Goal: Find specific page/section: Find specific page/section

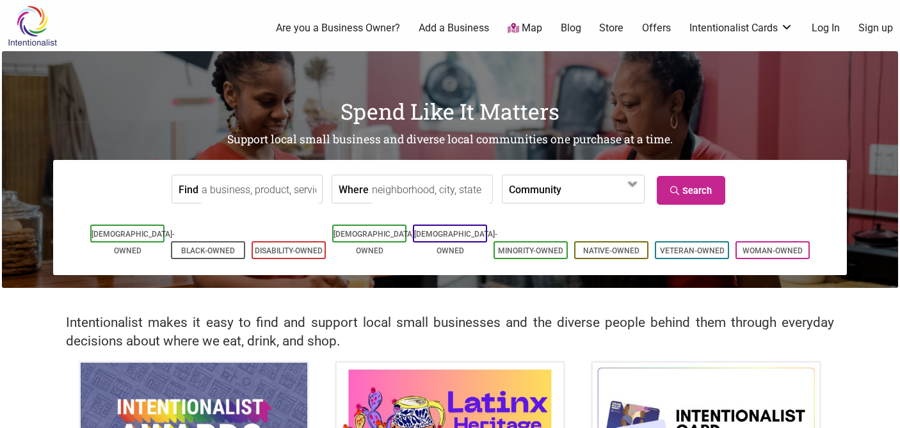
click at [260, 189] on input "Find" at bounding box center [260, 189] width 117 height 29
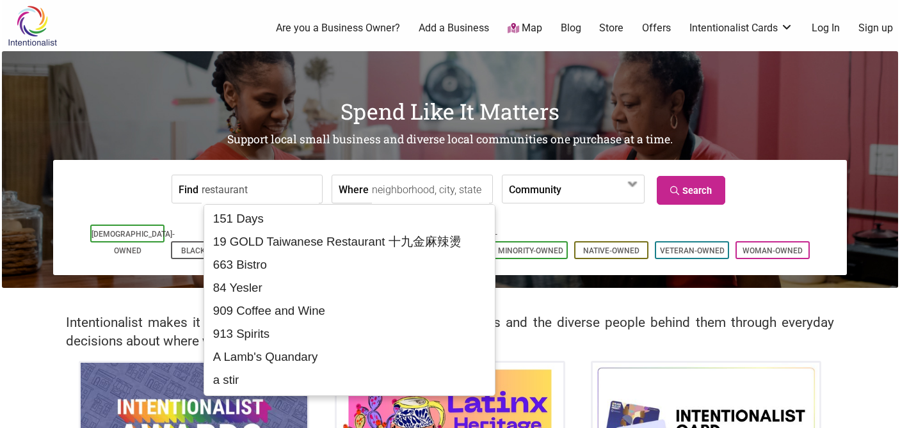
type input "restaurant"
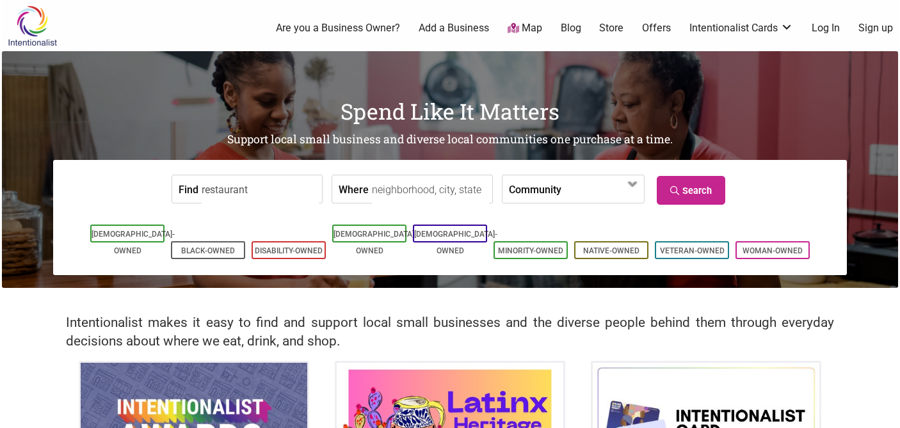
click at [372, 189] on input "Where" at bounding box center [430, 189] width 117 height 29
drag, startPoint x: 260, startPoint y: 191, endPoint x: 168, endPoint y: 193, distance: 91.5
click at [168, 193] on form "Find restaurant Where Community [DEMOGRAPHIC_DATA]-Owned Black-Owned Disability…" at bounding box center [450, 189] width 774 height 39
click at [536, 190] on label "Community" at bounding box center [535, 189] width 52 height 28
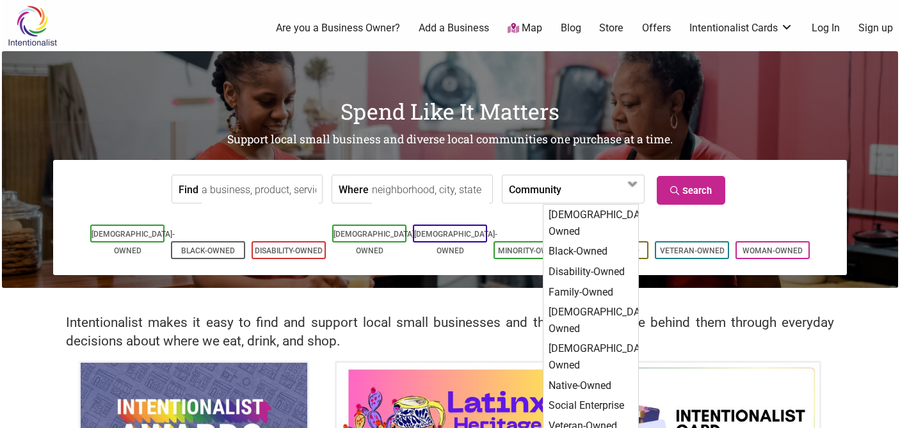
click at [399, 185] on input "Where" at bounding box center [430, 189] width 117 height 29
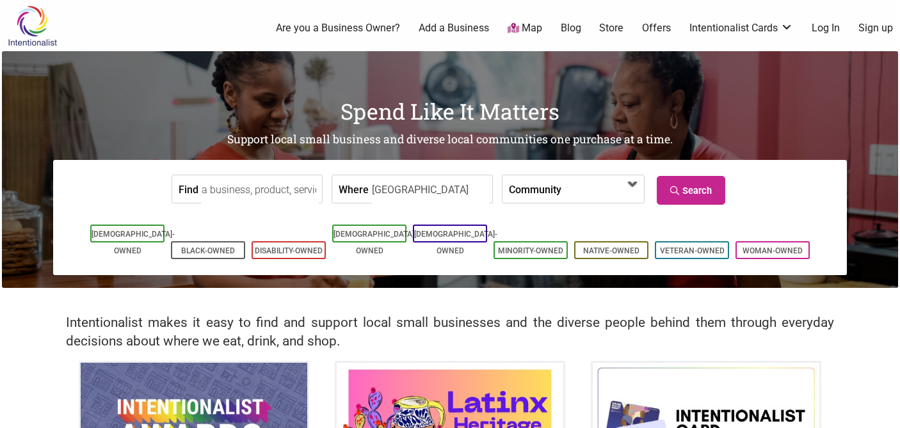
type input "south park"
click at [570, 188] on span at bounding box center [597, 190] width 55 height 22
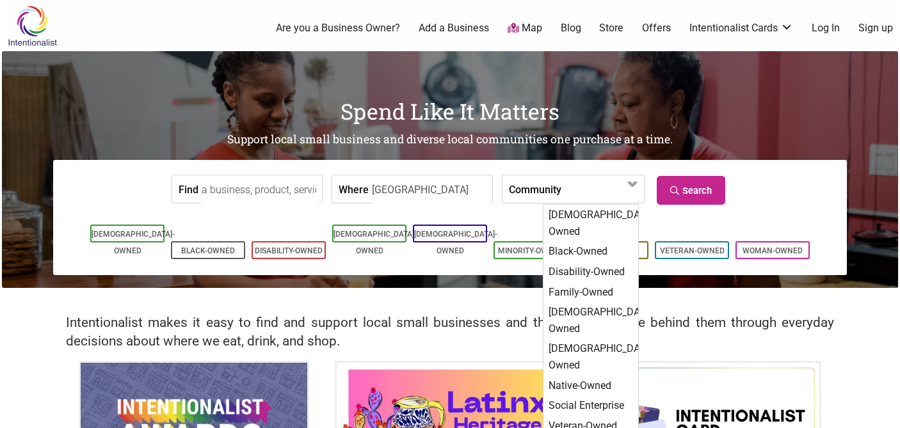
click at [551, 160] on div "Find Where south park Community Asian-Owned Black-Owned Disability-Owned Family…" at bounding box center [450, 217] width 794 height 115
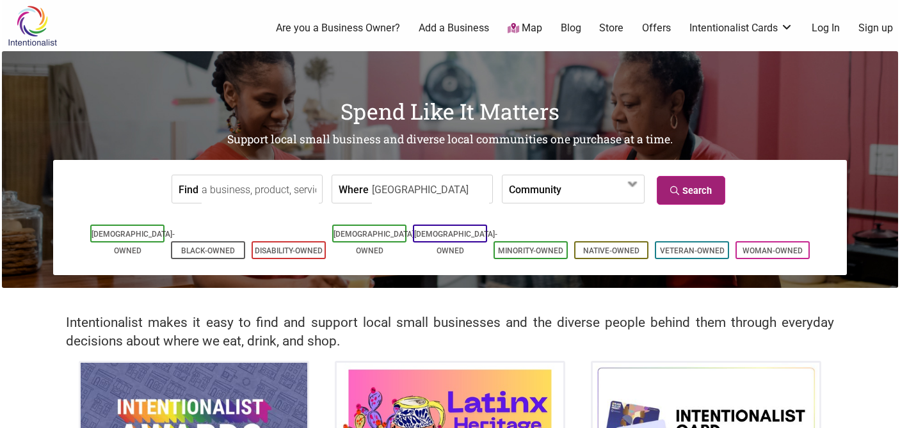
click at [689, 184] on link "Search" at bounding box center [691, 190] width 68 height 29
click at [526, 23] on link "Map" at bounding box center [524, 28] width 35 height 15
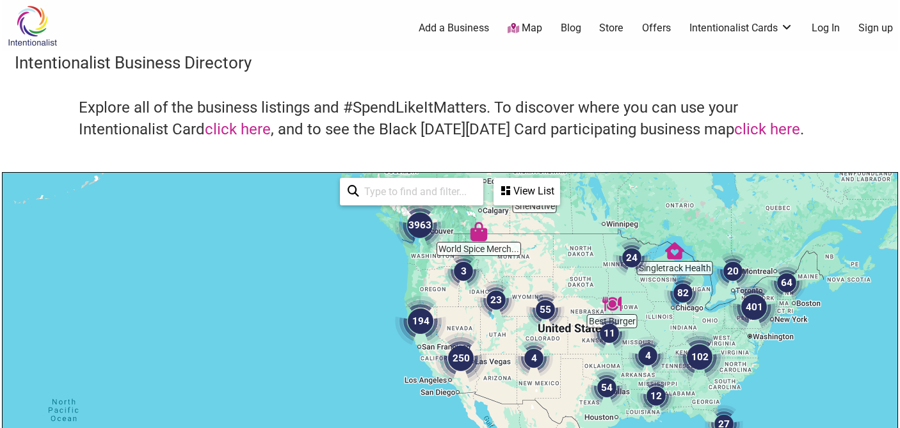
drag, startPoint x: 449, startPoint y: 322, endPoint x: 474, endPoint y: 211, distance: 113.5
click at [474, 211] on div at bounding box center [450, 422] width 895 height 498
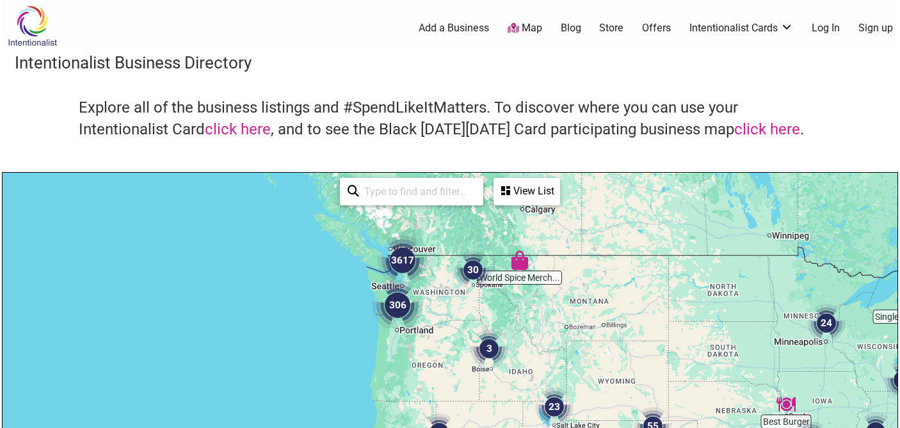
click at [417, 376] on div "To navigate, press the arrow keys." at bounding box center [450, 422] width 895 height 498
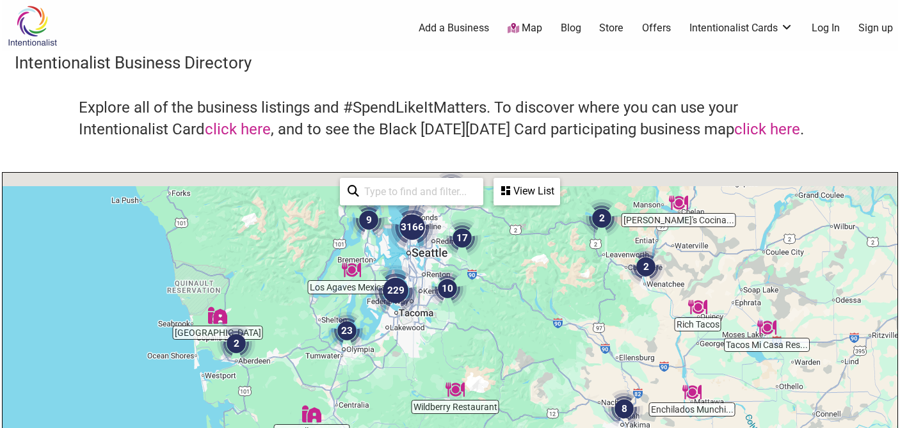
drag, startPoint x: 413, startPoint y: 276, endPoint x: 440, endPoint y: 330, distance: 59.8
click at [439, 331] on div "To navigate, press the arrow keys." at bounding box center [450, 422] width 895 height 498
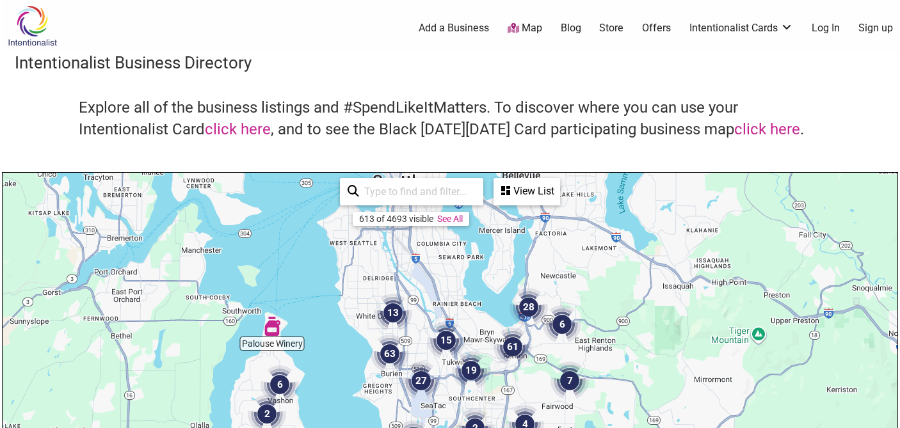
drag, startPoint x: 402, startPoint y: 248, endPoint x: 441, endPoint y: 395, distance: 151.7
click at [440, 395] on img "27" at bounding box center [421, 381] width 38 height 38
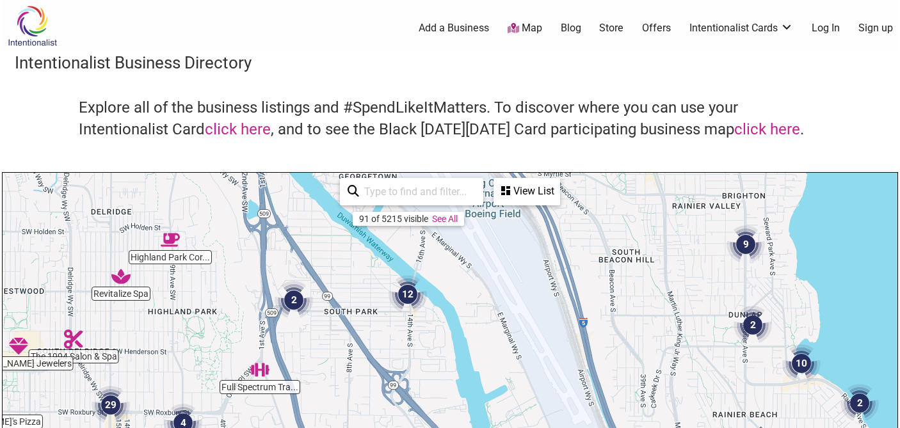
drag, startPoint x: 404, startPoint y: 275, endPoint x: 385, endPoint y: 338, distance: 66.4
click at [385, 338] on div "To navigate, press the arrow keys." at bounding box center [450, 422] width 895 height 498
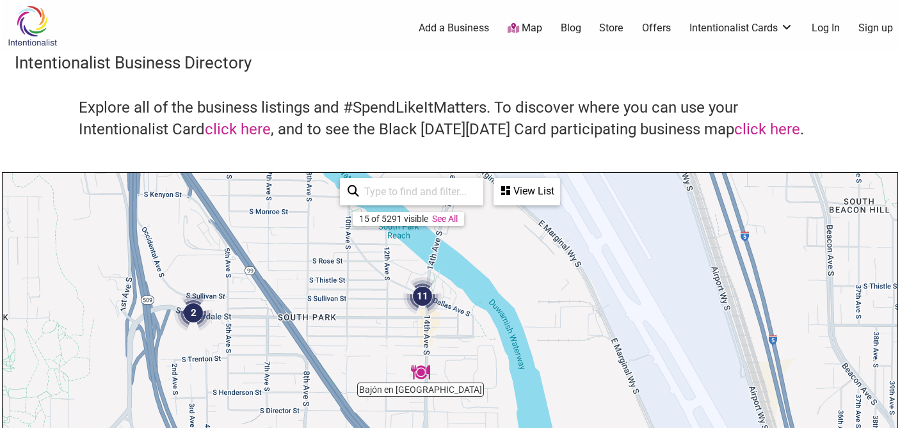
click at [423, 299] on img "11" at bounding box center [422, 296] width 38 height 38
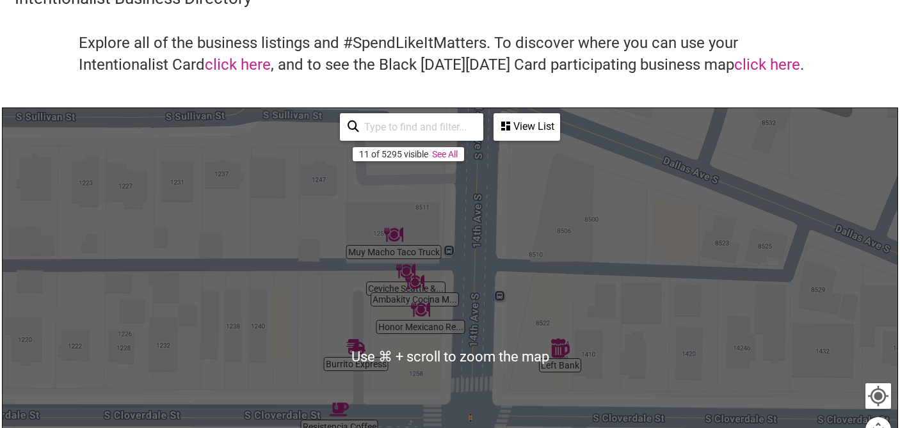
scroll to position [66, 0]
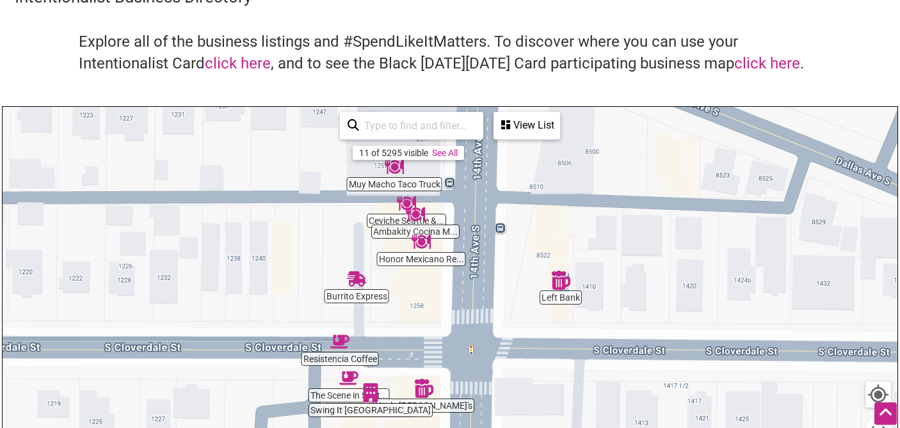
drag, startPoint x: 538, startPoint y: 285, endPoint x: 538, endPoint y: 216, distance: 69.8
click at [538, 216] on div "To navigate, press the arrow keys." at bounding box center [450, 356] width 895 height 498
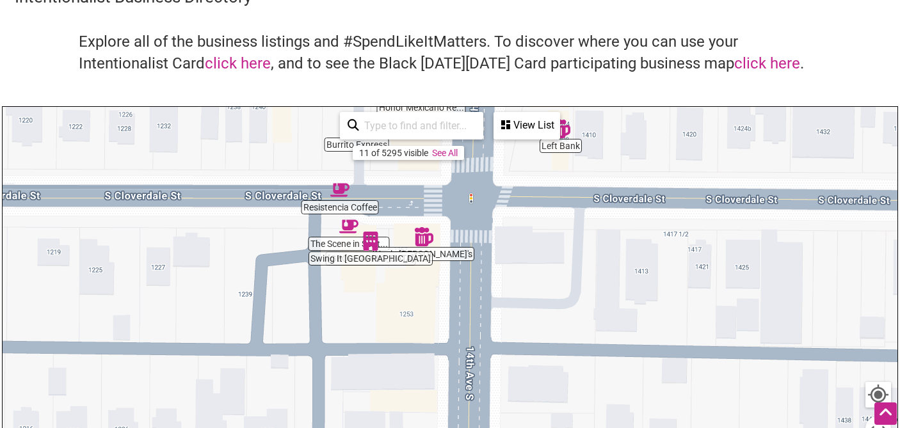
drag, startPoint x: 516, startPoint y: 373, endPoint x: 515, endPoint y: 216, distance: 157.4
click at [515, 216] on div "To navigate, press the arrow keys." at bounding box center [450, 356] width 895 height 498
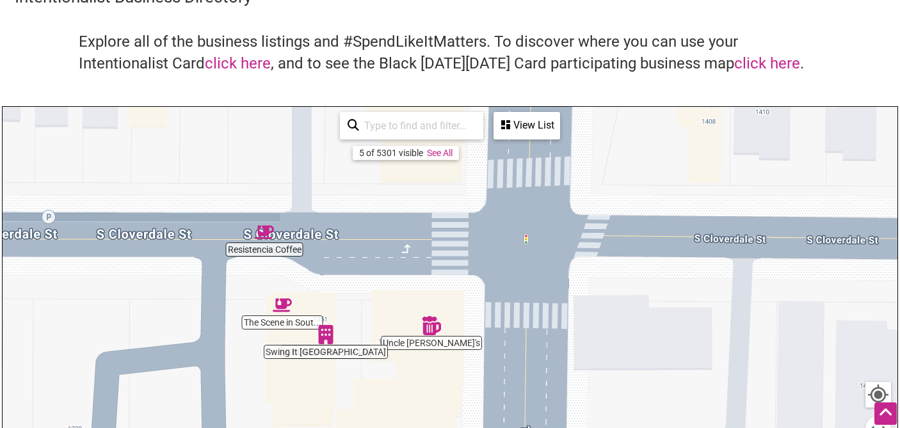
drag, startPoint x: 423, startPoint y: 215, endPoint x: 517, endPoint y: 313, distance: 135.8
click at [517, 313] on div "To navigate, press the arrow keys." at bounding box center [450, 356] width 895 height 498
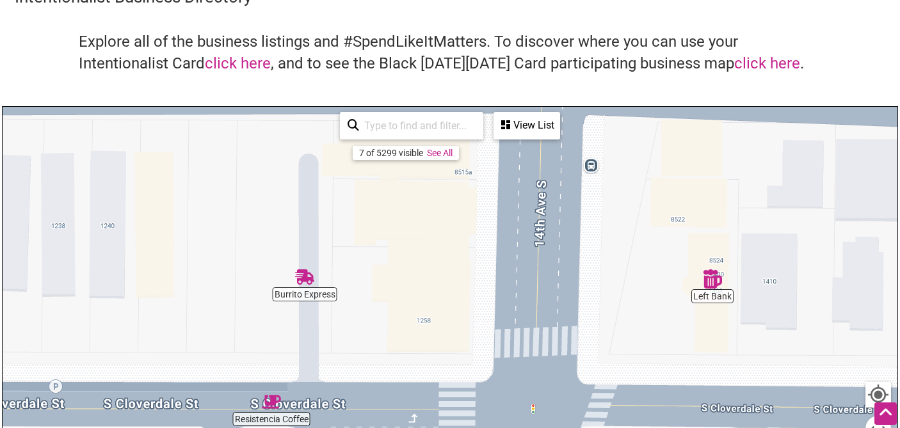
drag, startPoint x: 443, startPoint y: 198, endPoint x: 450, endPoint y: 372, distance: 173.6
click at [450, 372] on div "To navigate, press the arrow keys." at bounding box center [450, 356] width 895 height 498
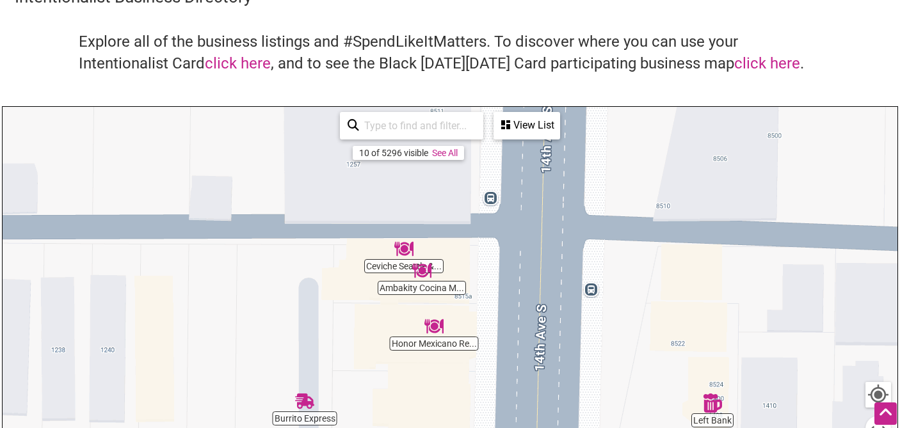
drag, startPoint x: 429, startPoint y: 287, endPoint x: 429, endPoint y: 412, distance: 124.8
click at [429, 412] on div "To navigate, press the arrow keys." at bounding box center [450, 356] width 895 height 498
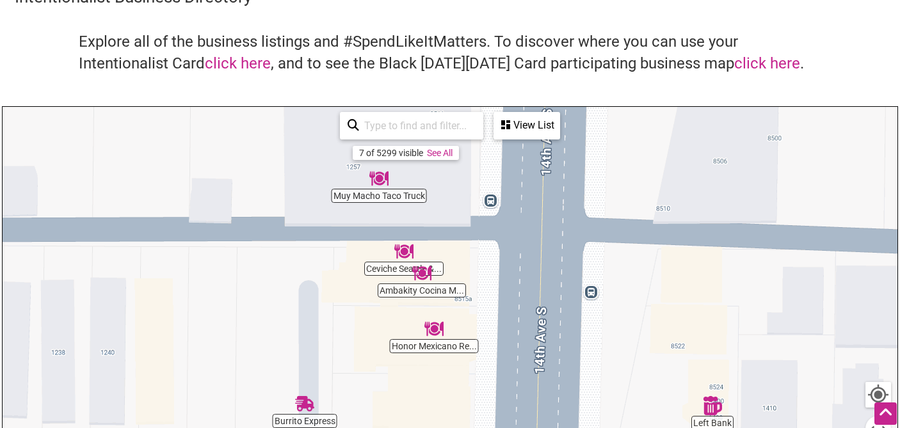
click at [401, 245] on img "Ceviche Seattle & Cantina" at bounding box center [403, 251] width 19 height 19
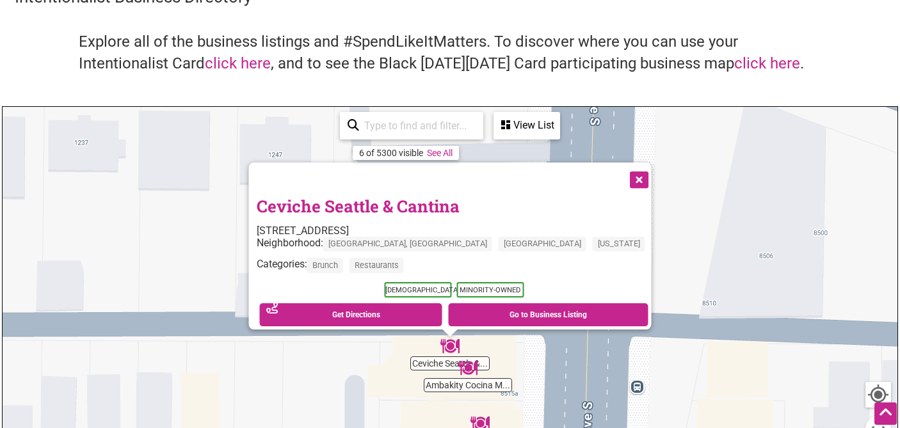
click at [622, 175] on button "Close" at bounding box center [638, 179] width 32 height 32
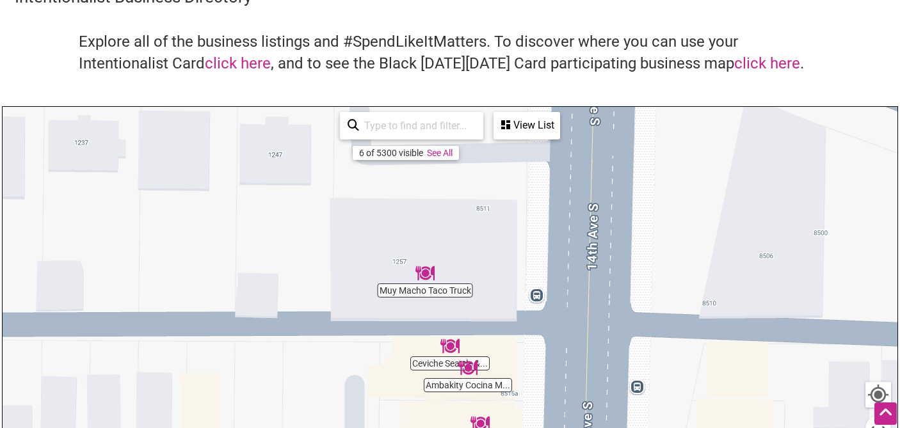
click at [471, 387] on div "To navigate, press the arrow keys." at bounding box center [450, 356] width 895 height 498
click at [467, 368] on img "Ambakity Cocina Mexicana" at bounding box center [467, 367] width 19 height 19
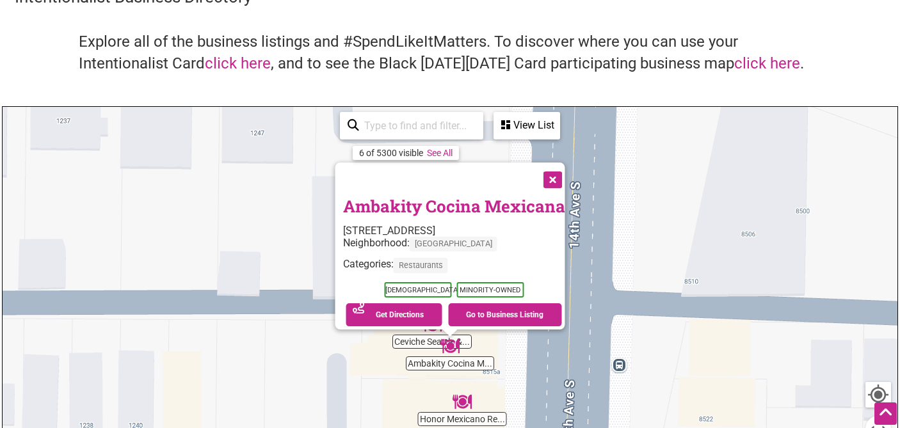
click at [557, 174] on button "Close" at bounding box center [552, 179] width 32 height 32
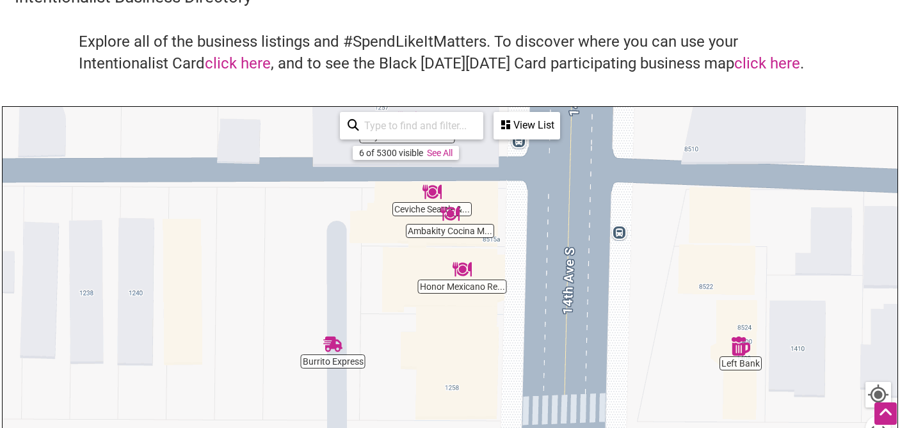
drag, startPoint x: 515, startPoint y: 381, endPoint x: 515, endPoint y: 236, distance: 145.9
click at [515, 236] on div "To navigate, press the arrow keys." at bounding box center [450, 356] width 895 height 498
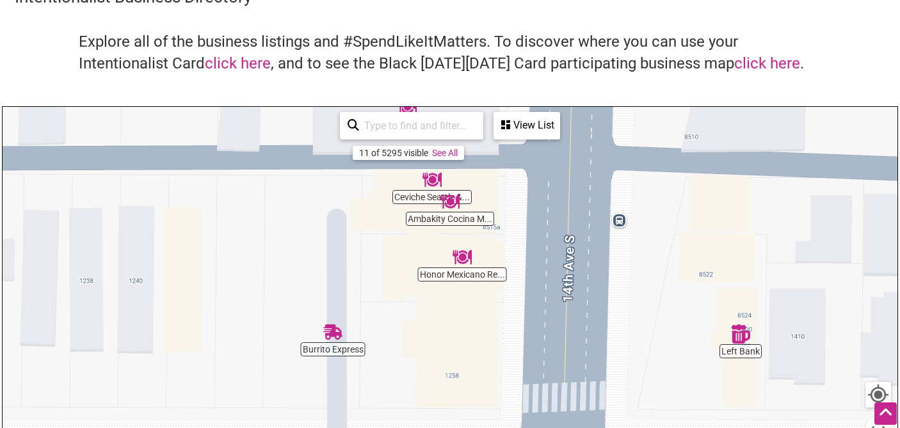
click at [464, 257] on img "Honor Mexicano Restaurant" at bounding box center [461, 257] width 19 height 19
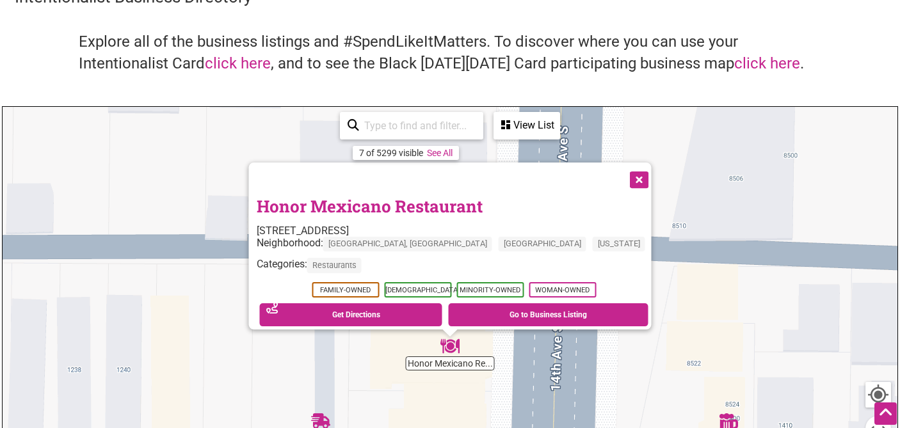
click at [622, 170] on button "Close" at bounding box center [638, 179] width 32 height 32
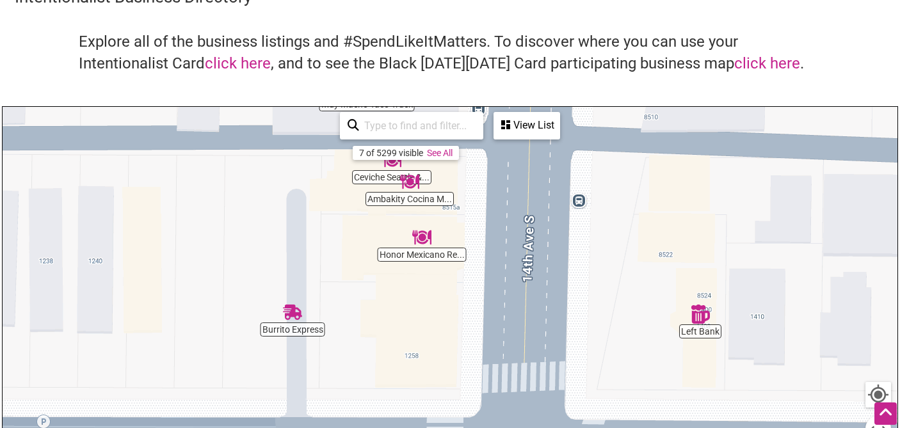
drag, startPoint x: 551, startPoint y: 369, endPoint x: 523, endPoint y: 259, distance: 113.6
click at [523, 259] on div "To navigate, press the arrow keys." at bounding box center [450, 356] width 895 height 498
click at [291, 315] on img "Burrito Express" at bounding box center [292, 312] width 19 height 19
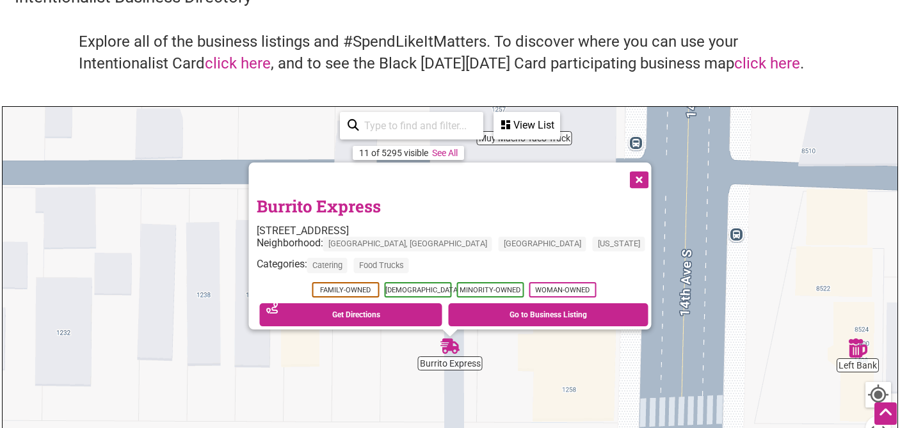
click at [622, 171] on button "Close" at bounding box center [638, 179] width 32 height 32
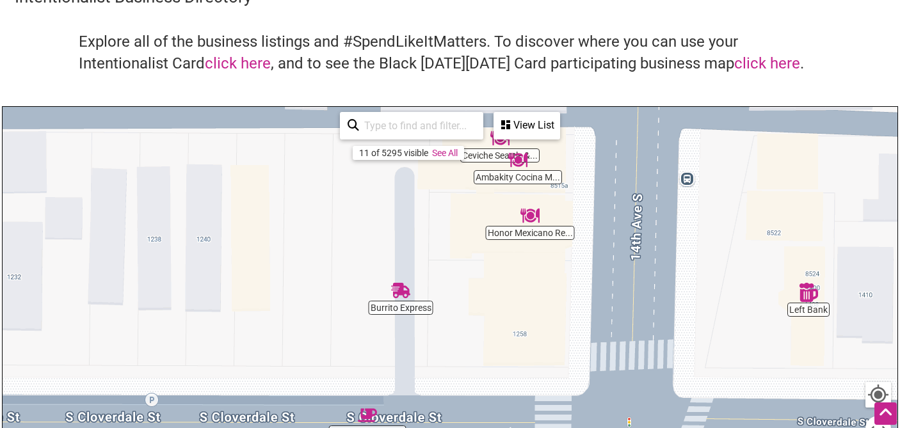
drag, startPoint x: 537, startPoint y: 344, endPoint x: 442, endPoint y: 250, distance: 133.5
click at [442, 250] on div "To navigate, press the arrow keys." at bounding box center [450, 356] width 895 height 498
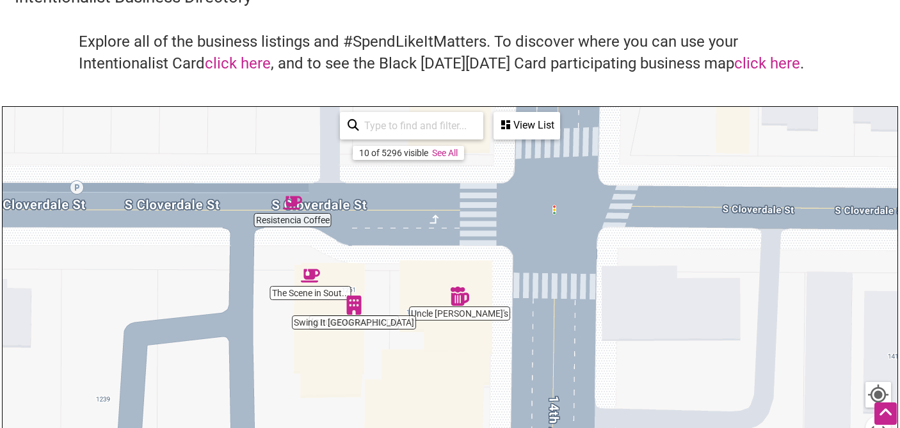
drag, startPoint x: 462, startPoint y: 353, endPoint x: 431, endPoint y: 177, distance: 178.7
click at [431, 177] on div "To navigate, press the arrow keys." at bounding box center [450, 356] width 895 height 498
click at [461, 298] on img "Uncle Eddie's" at bounding box center [459, 296] width 19 height 19
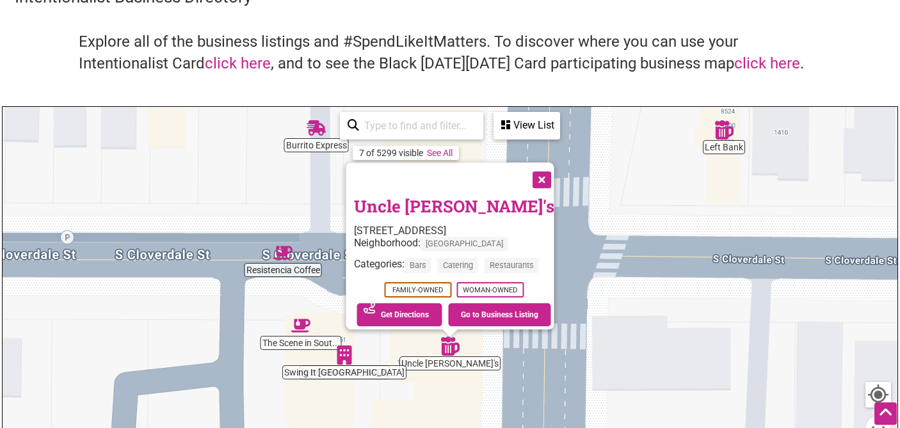
click at [547, 174] on button "Close" at bounding box center [541, 179] width 32 height 32
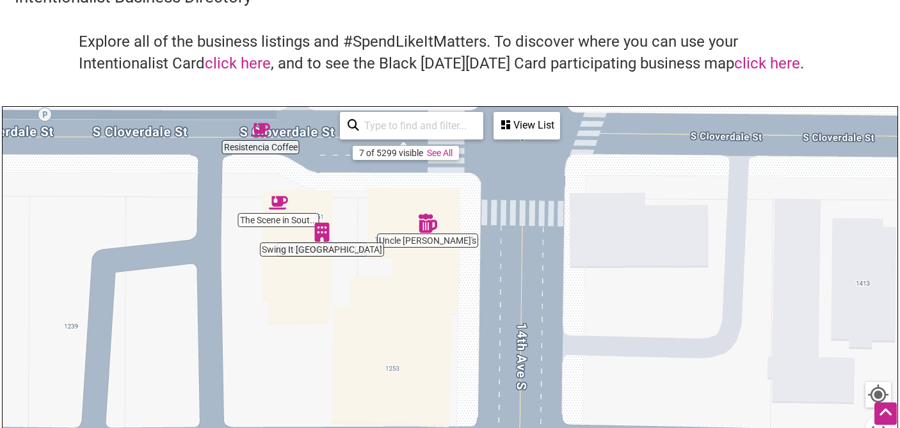
drag, startPoint x: 403, startPoint y: 374, endPoint x: 378, endPoint y: 238, distance: 138.0
click at [378, 238] on div "To navigate, press the arrow keys." at bounding box center [450, 356] width 895 height 498
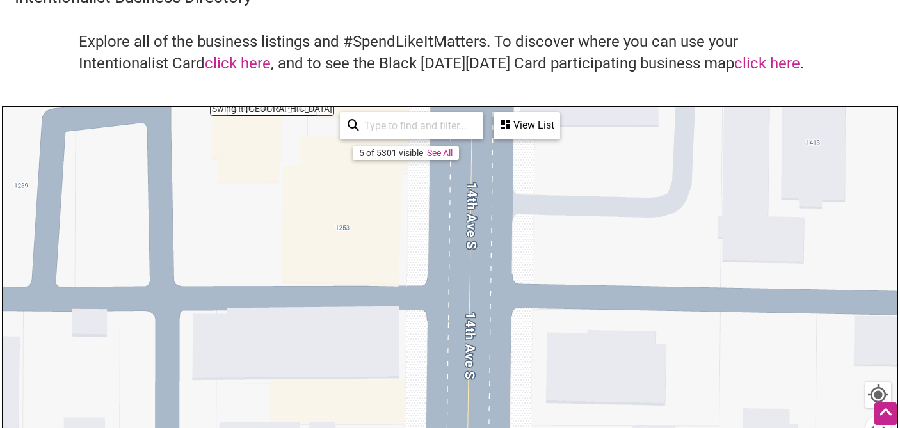
drag, startPoint x: 404, startPoint y: 339, endPoint x: 350, endPoint y: 190, distance: 158.1
click at [350, 190] on div "To navigate, press the arrow keys." at bounding box center [450, 356] width 895 height 498
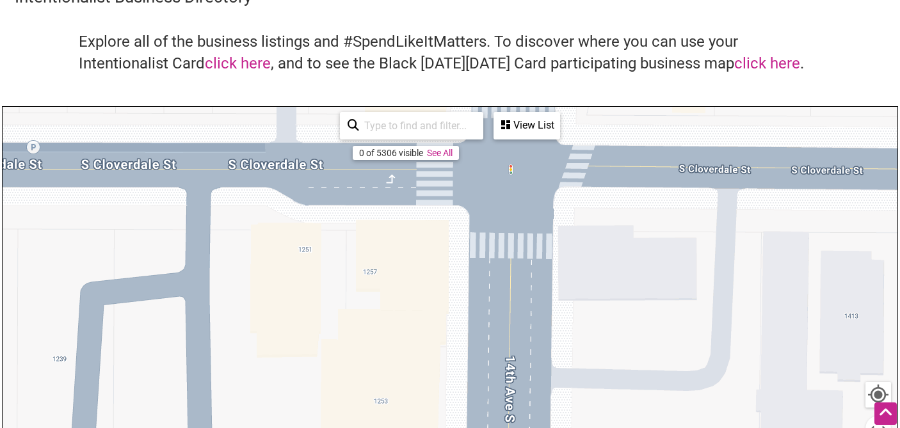
drag, startPoint x: 387, startPoint y: 243, endPoint x: 434, endPoint y: 451, distance: 213.8
click at [434, 362] on html "× Menu 0 Add a Business Map Blog Store Offers Intentionalist Cards Buy Black Ca…" at bounding box center [450, 148] width 900 height 428
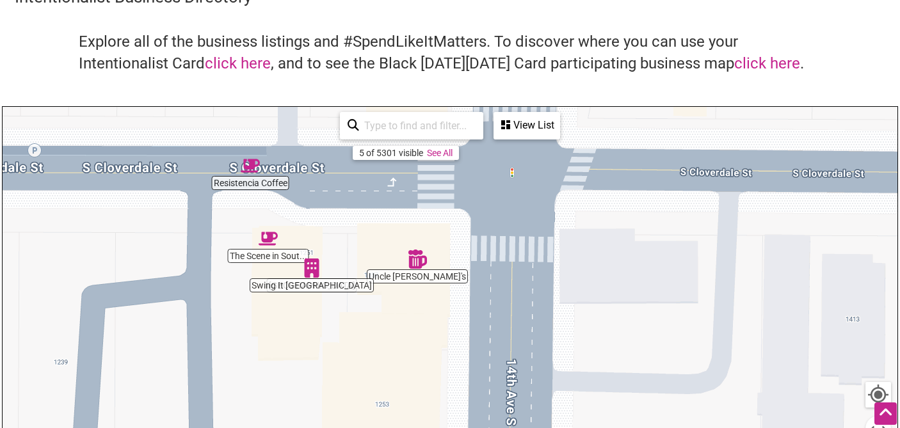
click at [268, 239] on img "The Scene in South Park" at bounding box center [268, 238] width 19 height 19
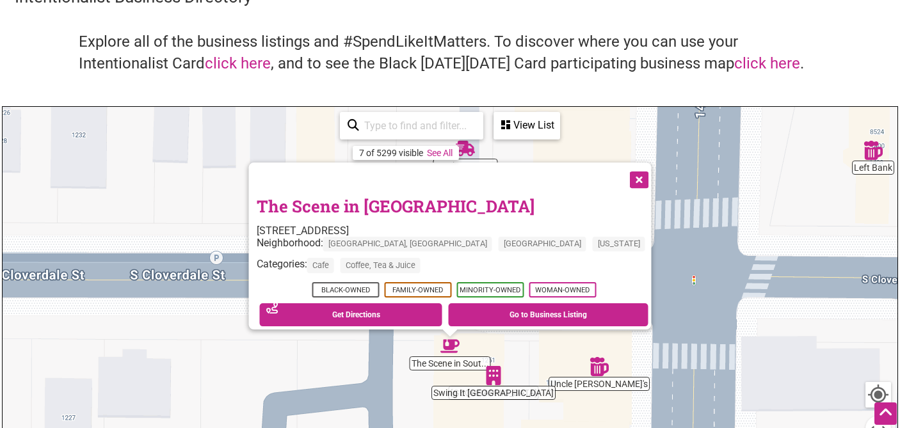
click at [622, 172] on button "Close" at bounding box center [638, 179] width 32 height 32
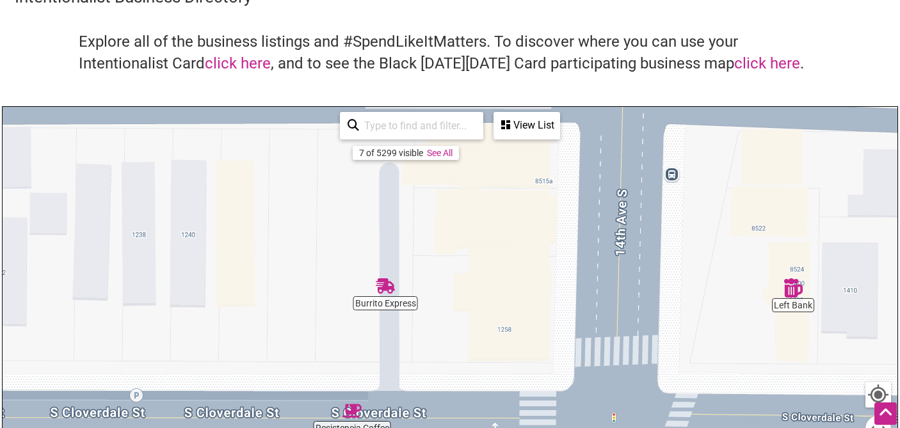
drag, startPoint x: 527, startPoint y: 229, endPoint x: 452, endPoint y: 366, distance: 156.1
click at [452, 366] on div "To navigate, press the arrow keys." at bounding box center [450, 356] width 895 height 498
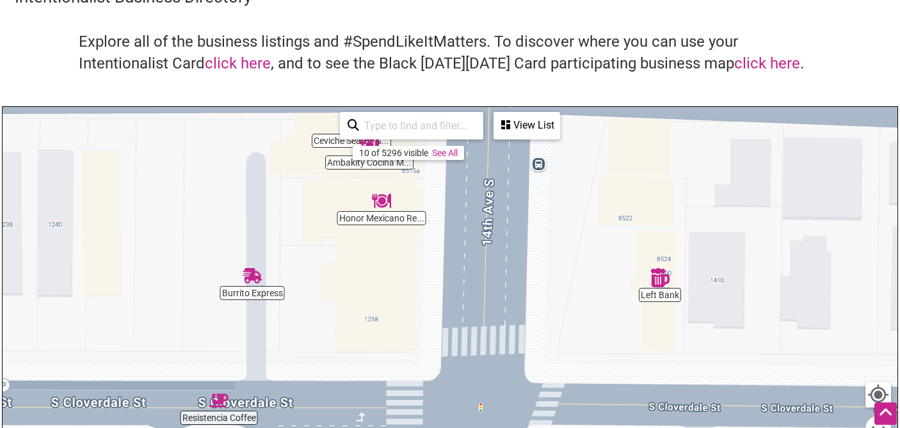
drag, startPoint x: 507, startPoint y: 310, endPoint x: 371, endPoint y: 292, distance: 136.9
click at [372, 292] on div "To navigate, press the arrow keys." at bounding box center [450, 356] width 895 height 498
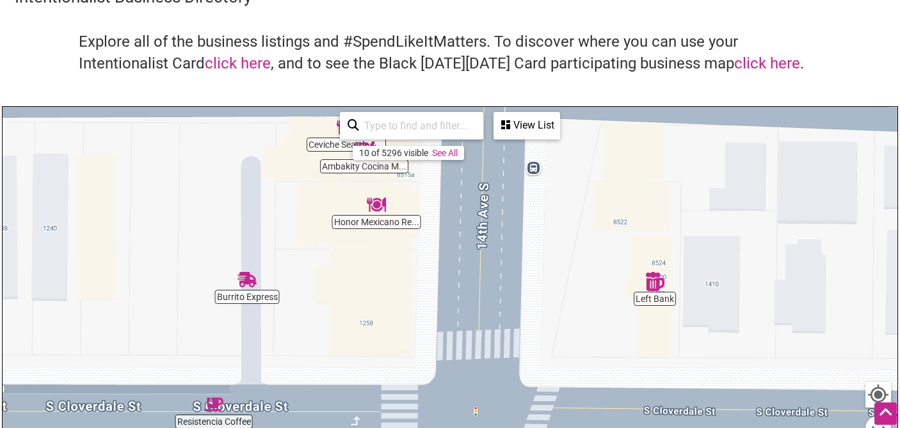
click at [647, 284] on img "Left Bank" at bounding box center [654, 281] width 19 height 19
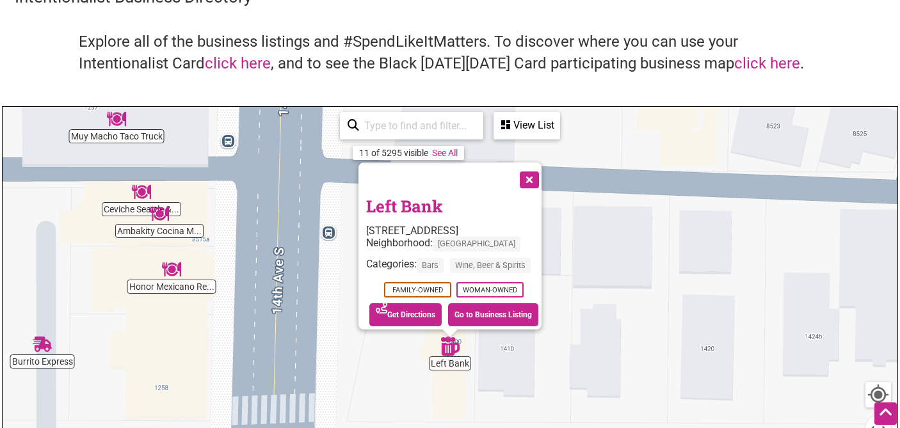
click at [536, 170] on button "Close" at bounding box center [528, 179] width 32 height 32
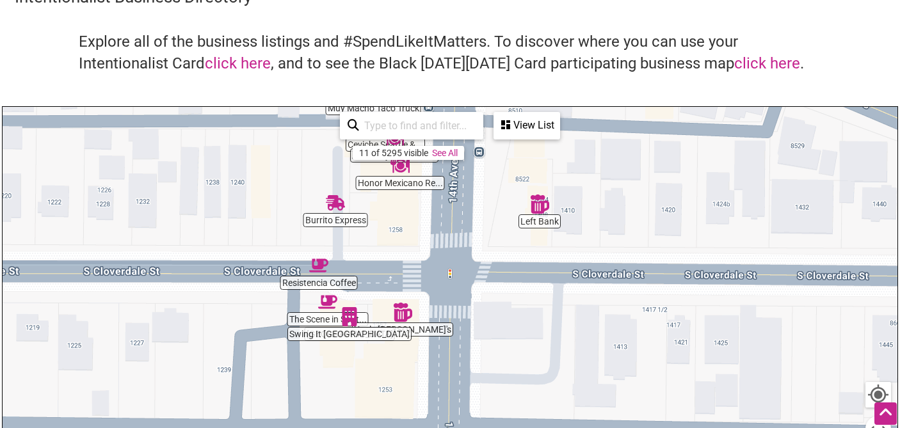
drag, startPoint x: 473, startPoint y: 340, endPoint x: 478, endPoint y: 216, distance: 124.3
click at [478, 216] on div "To navigate, press the arrow keys." at bounding box center [450, 356] width 895 height 498
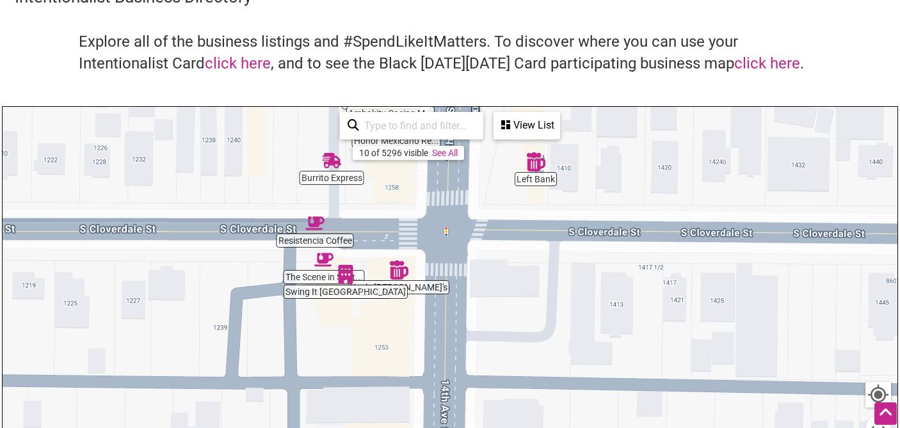
drag, startPoint x: 479, startPoint y: 320, endPoint x: 467, endPoint y: 133, distance: 187.3
click at [467, 133] on div "Resistencia Coffee South Park Hall Uncle Eddie's Ambakity Cocina M... Left Bank…" at bounding box center [450, 356] width 895 height 498
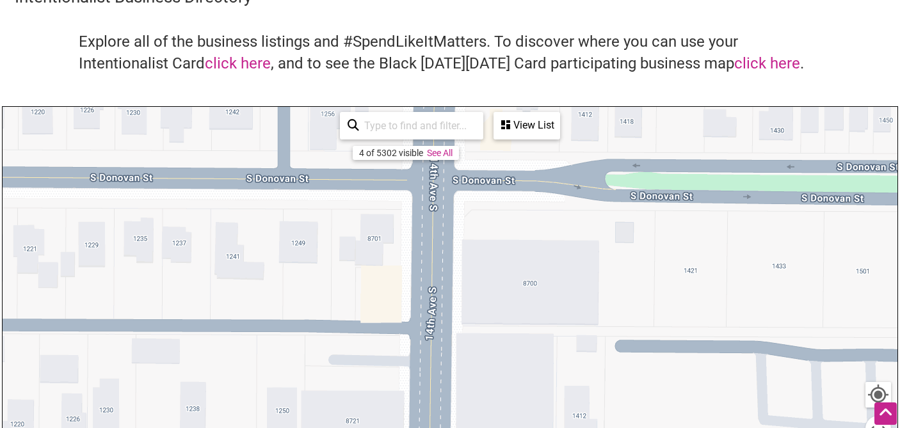
drag, startPoint x: 467, startPoint y: 341, endPoint x: 466, endPoint y: 132, distance: 208.6
click at [466, 132] on div "South Park Hall Uncle Eddie's Swing It Seattle The Scene in Sout... To navigate…" at bounding box center [450, 356] width 895 height 498
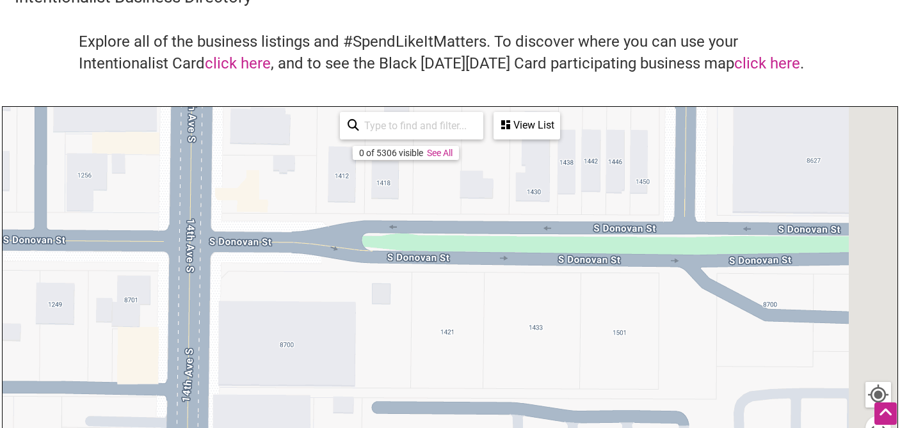
drag, startPoint x: 635, startPoint y: 181, endPoint x: 374, endPoint y: 262, distance: 272.9
click at [374, 262] on div "To navigate, press the arrow keys." at bounding box center [450, 356] width 895 height 498
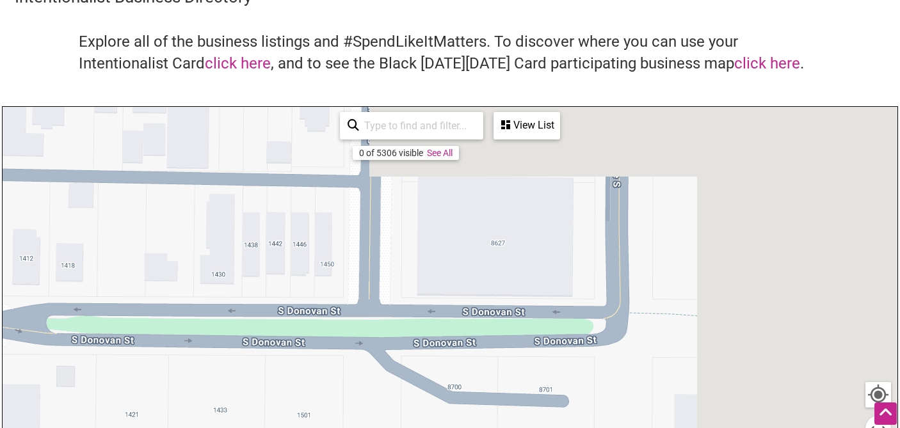
drag, startPoint x: 609, startPoint y: 227, endPoint x: 284, endPoint y: 320, distance: 338.3
click at [285, 321] on div "To navigate, press the arrow keys." at bounding box center [450, 356] width 895 height 498
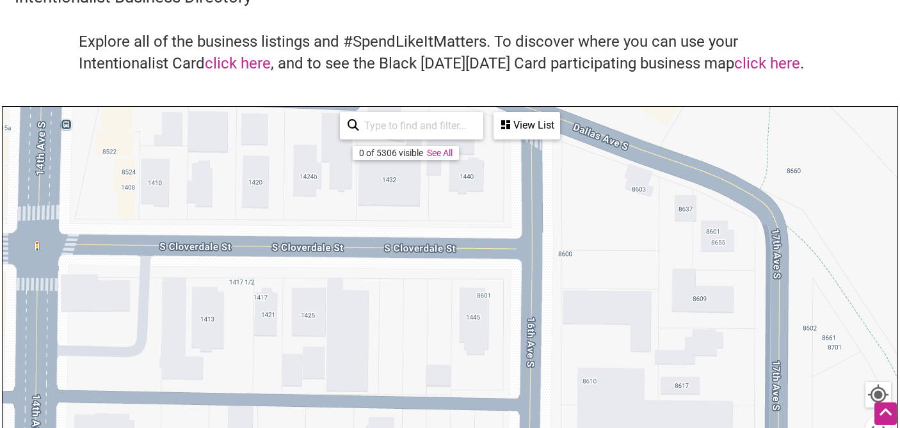
drag, startPoint x: 416, startPoint y: 291, endPoint x: 662, endPoint y: 482, distance: 311.5
click at [662, 362] on html "× Menu 0 Add a Business Map Blog Store Offers Intentionalist Cards Buy Black Ca…" at bounding box center [450, 148] width 900 height 428
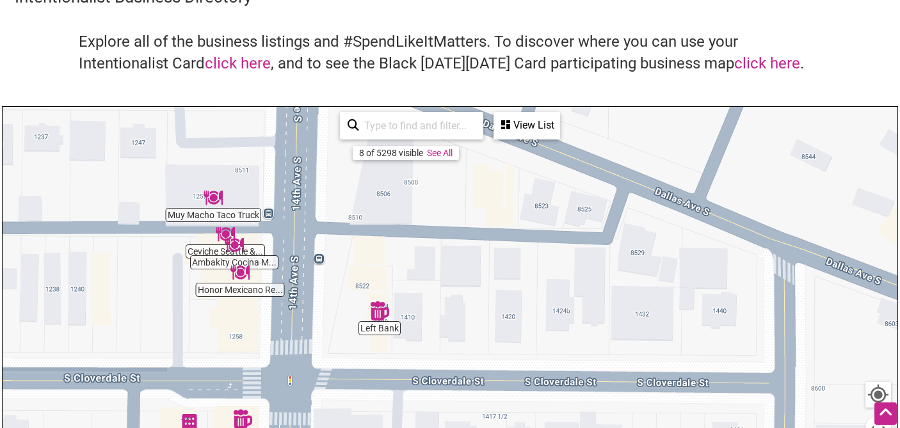
drag, startPoint x: 461, startPoint y: 264, endPoint x: 669, endPoint y: 370, distance: 233.6
click at [669, 370] on div "To navigate, press the arrow keys." at bounding box center [450, 356] width 895 height 498
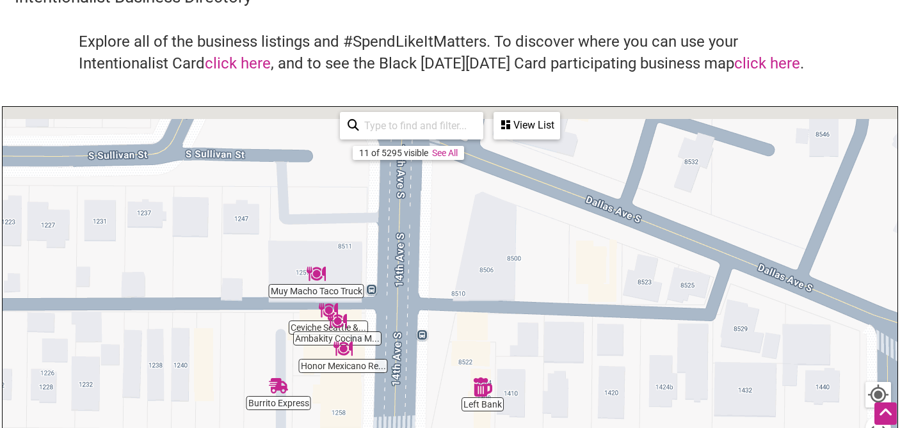
drag, startPoint x: 477, startPoint y: 208, endPoint x: 535, endPoint y: 269, distance: 84.2
click at [535, 269] on div "To navigate, press the arrow keys." at bounding box center [450, 356] width 895 height 498
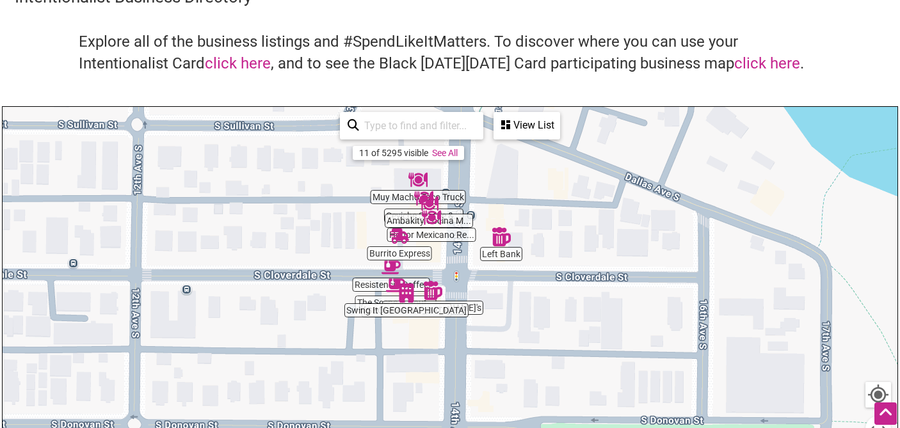
drag, startPoint x: 536, startPoint y: 289, endPoint x: 527, endPoint y: 165, distance: 123.8
click at [527, 165] on div "To navigate, press the arrow keys." at bounding box center [450, 356] width 895 height 498
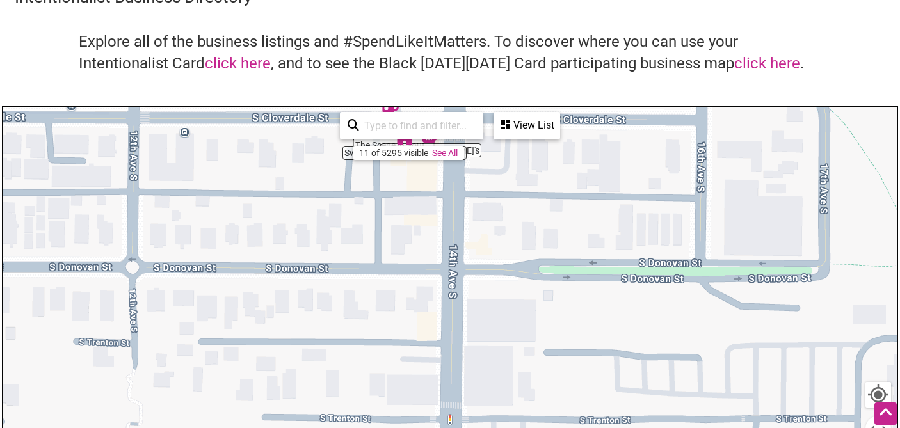
drag, startPoint x: 526, startPoint y: 314, endPoint x: 524, endPoint y: 140, distance: 174.1
click at [524, 140] on div "Resistencia Coffee South Park Hall Uncle Eddie's Ambakity Cocina M... Muy Macho…" at bounding box center [450, 356] width 895 height 498
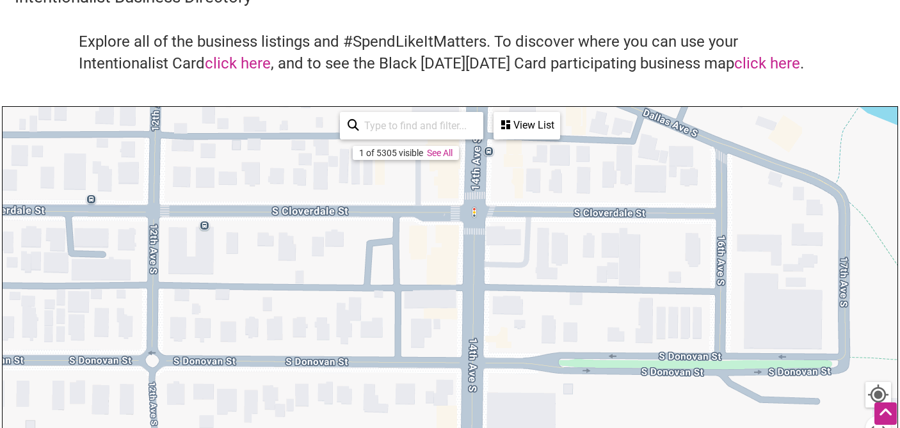
drag, startPoint x: 525, startPoint y: 194, endPoint x: 546, endPoint y: 362, distance: 169.6
click at [546, 362] on div "To navigate, press the arrow keys." at bounding box center [450, 356] width 895 height 498
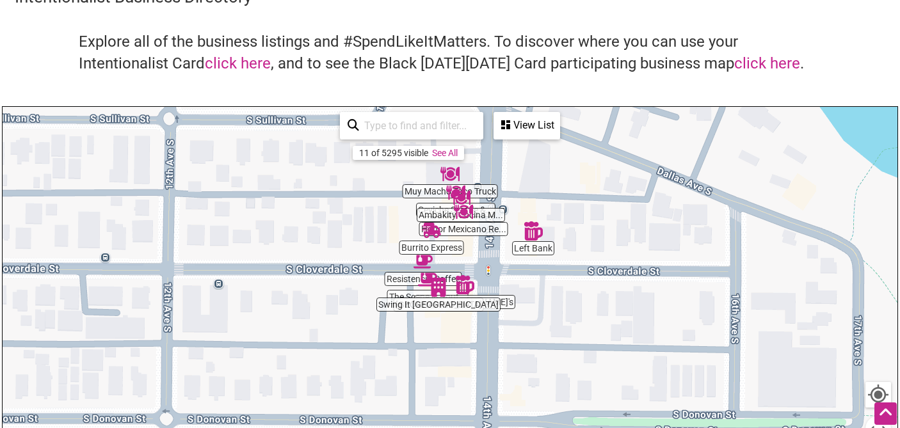
drag, startPoint x: 548, startPoint y: 237, endPoint x: 571, endPoint y: 381, distance: 145.8
click at [571, 381] on div "To navigate, press the arrow keys." at bounding box center [450, 356] width 895 height 498
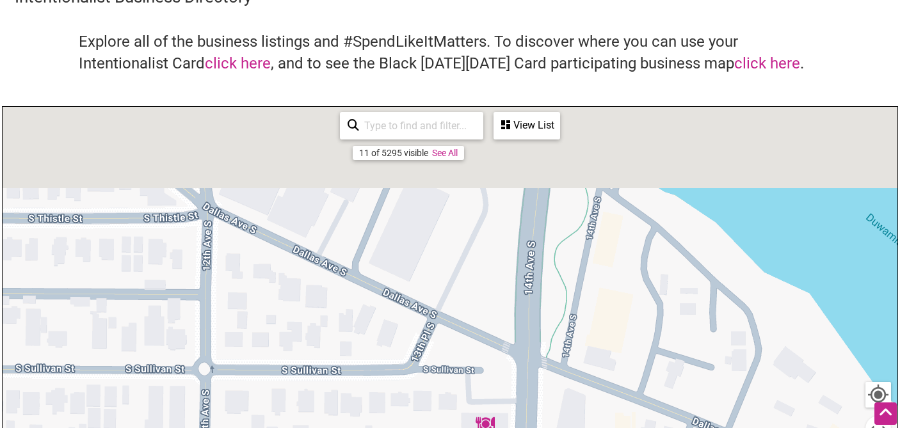
drag, startPoint x: 580, startPoint y: 260, endPoint x: 579, endPoint y: 387, distance: 126.7
click at [579, 387] on div "To navigate, press the arrow keys." at bounding box center [450, 356] width 895 height 498
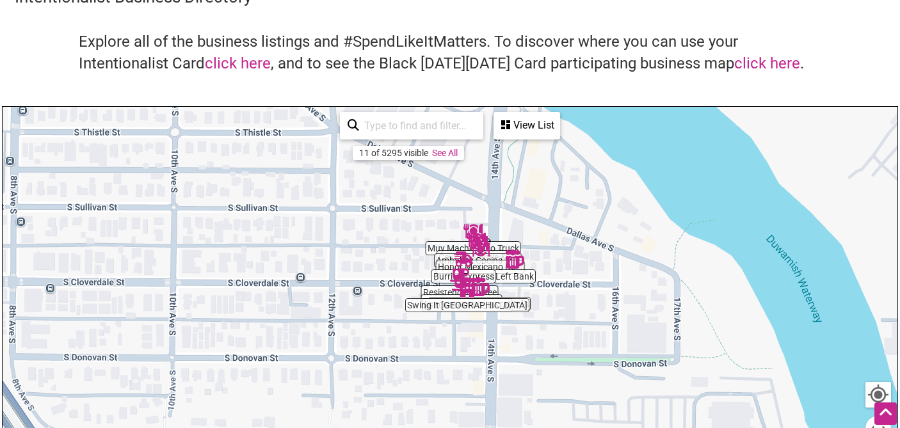
drag, startPoint x: 473, startPoint y: 343, endPoint x: 445, endPoint y: 179, distance: 166.1
click at [445, 179] on div "To navigate, press the arrow keys." at bounding box center [450, 356] width 895 height 498
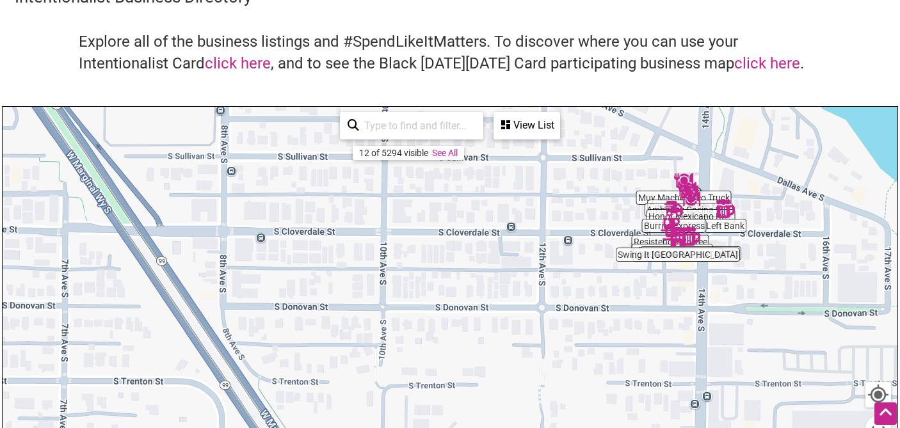
drag, startPoint x: 332, startPoint y: 262, endPoint x: 552, endPoint y: 232, distance: 222.8
click at [552, 232] on div "To navigate, press the arrow keys." at bounding box center [450, 356] width 895 height 498
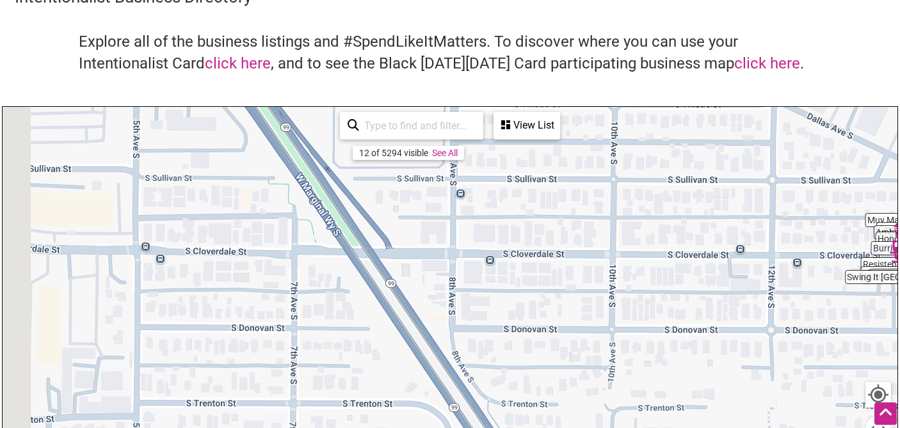
drag, startPoint x: 415, startPoint y: 234, endPoint x: 647, endPoint y: 256, distance: 233.4
click at [646, 256] on div "To navigate, press the arrow keys." at bounding box center [450, 356] width 895 height 498
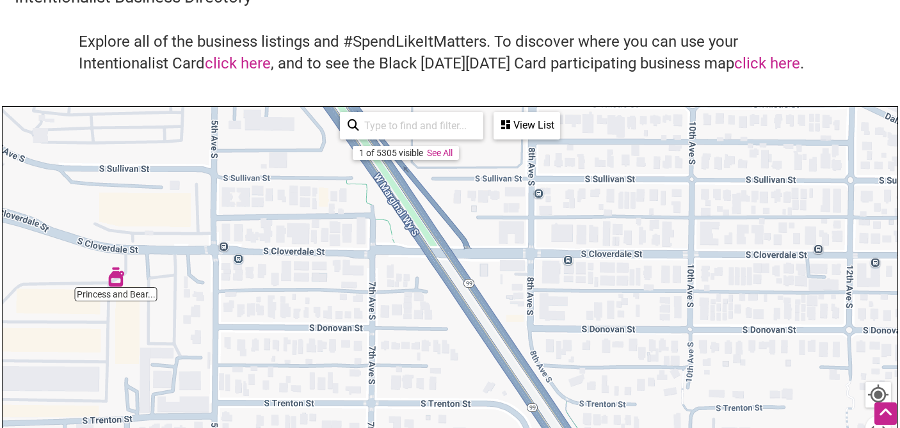
drag, startPoint x: 561, startPoint y: 261, endPoint x: 641, endPoint y: 260, distance: 79.4
click at [641, 260] on div "To navigate, press the arrow keys." at bounding box center [450, 356] width 895 height 498
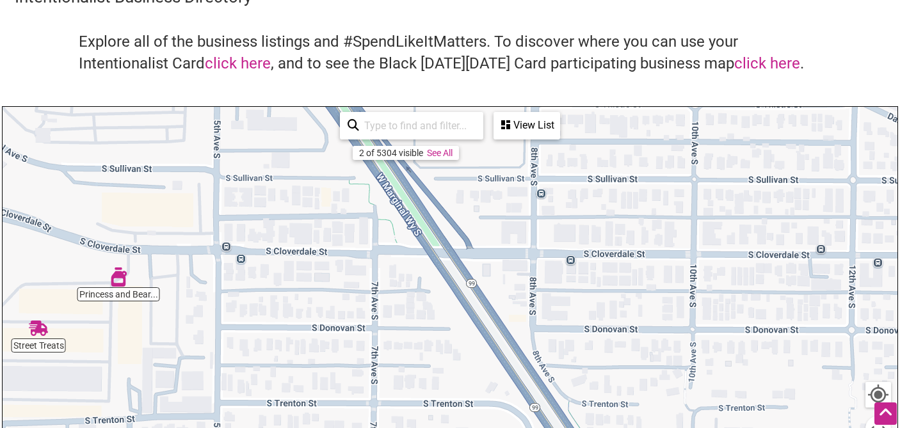
click at [115, 296] on div "To navigate, press the arrow keys." at bounding box center [450, 356] width 895 height 498
click at [117, 272] on img "Princess and Bear Wines" at bounding box center [118, 277] width 19 height 19
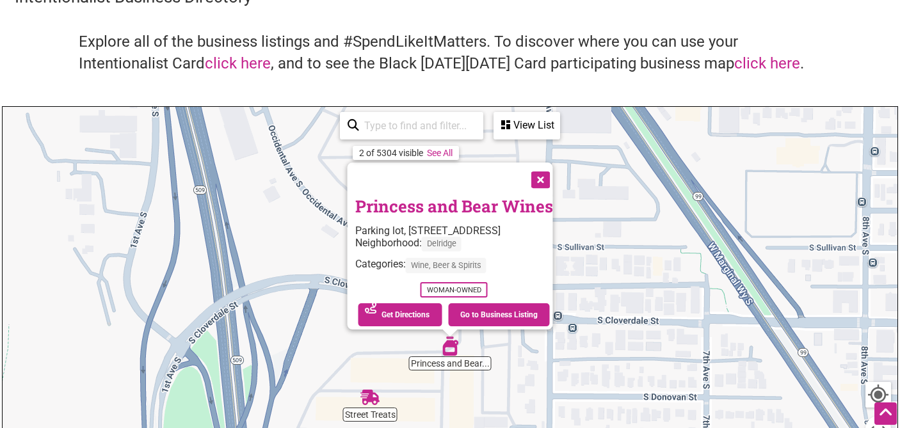
click at [555, 170] on button "Close" at bounding box center [539, 179] width 32 height 32
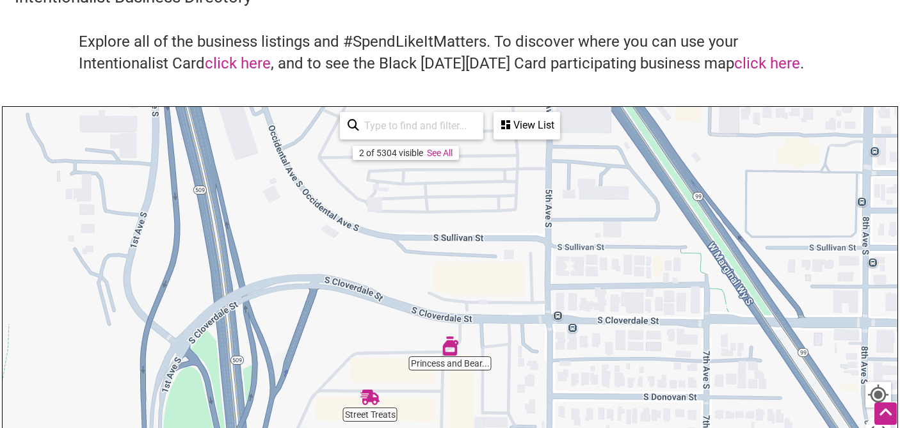
click at [367, 398] on img "Street Treats" at bounding box center [369, 397] width 19 height 19
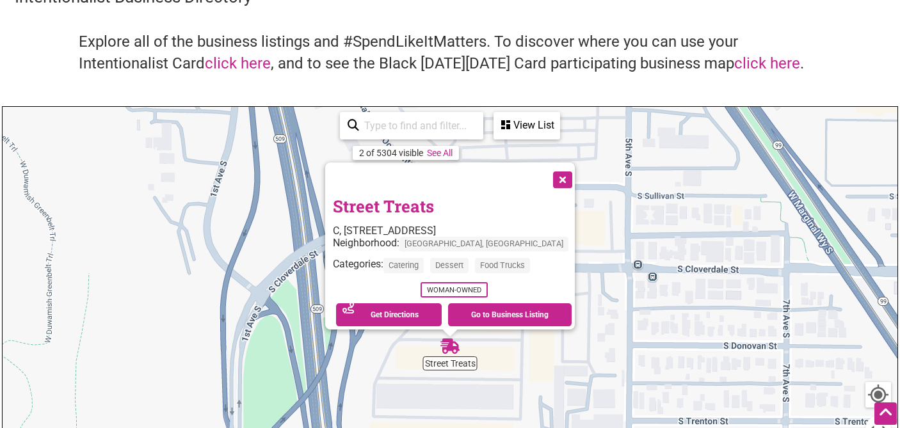
click at [551, 172] on button "Close" at bounding box center [561, 179] width 32 height 32
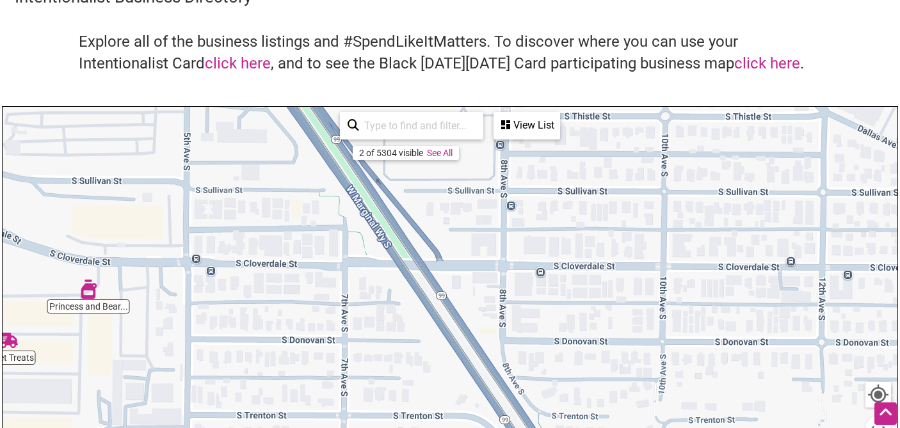
drag, startPoint x: 723, startPoint y: 317, endPoint x: 253, endPoint y: 308, distance: 469.8
click at [253, 308] on div "To navigate, press the arrow keys." at bounding box center [450, 356] width 895 height 498
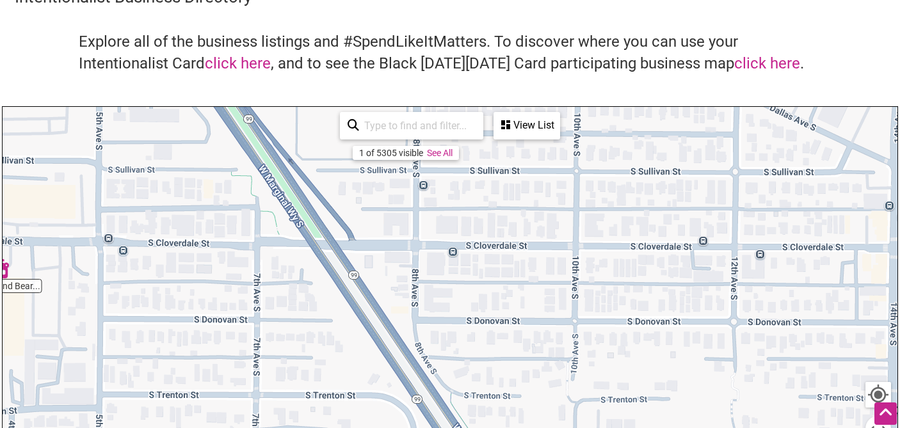
drag, startPoint x: 516, startPoint y: 353, endPoint x: 105, endPoint y: 314, distance: 413.4
click at [105, 314] on div "To navigate, press the arrow keys." at bounding box center [450, 356] width 895 height 498
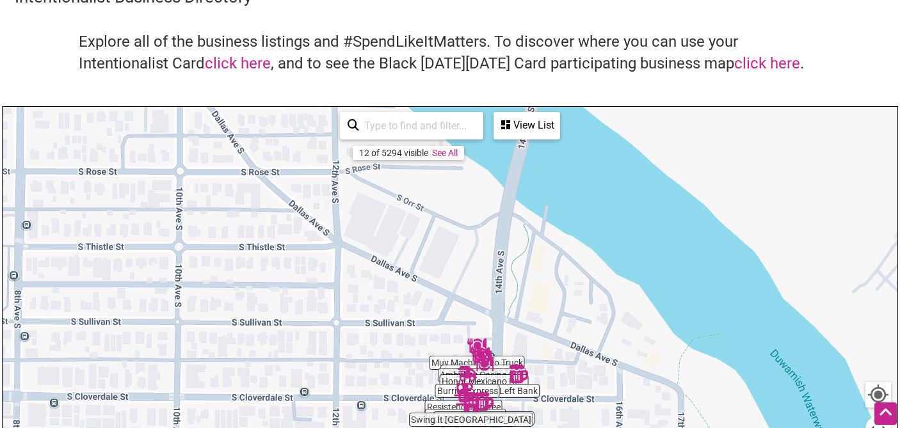
drag, startPoint x: 664, startPoint y: 235, endPoint x: 682, endPoint y: 410, distance: 175.6
click at [682, 410] on div "To navigate, press the arrow keys." at bounding box center [450, 356] width 895 height 498
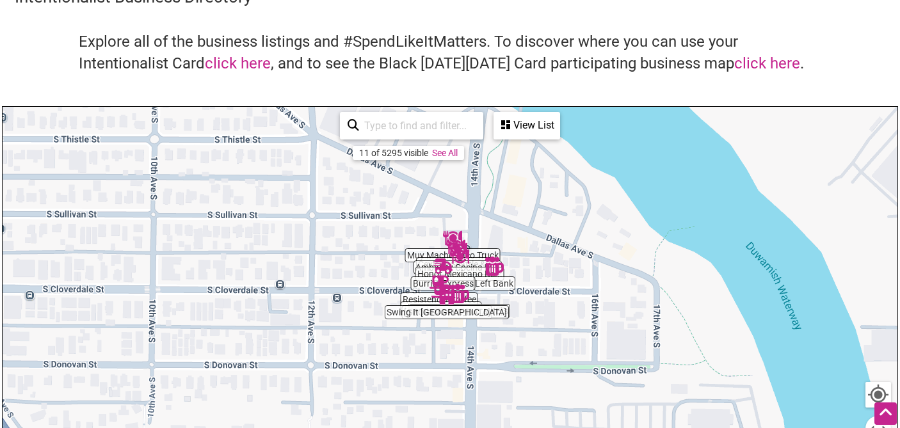
drag, startPoint x: 683, startPoint y: 381, endPoint x: 656, endPoint y: 275, distance: 109.0
click at [658, 273] on div "To navigate, press the arrow keys." at bounding box center [450, 356] width 895 height 498
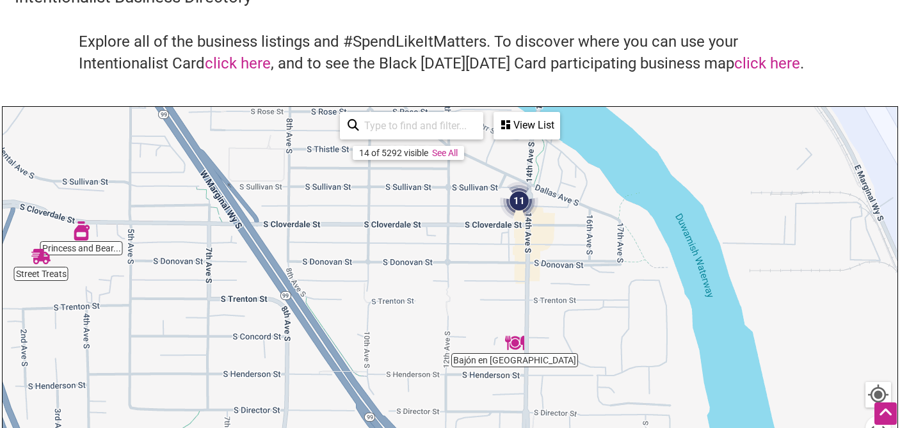
drag, startPoint x: 587, startPoint y: 397, endPoint x: 571, endPoint y: 248, distance: 150.0
click at [571, 248] on div "To navigate, press the arrow keys." at bounding box center [450, 356] width 895 height 498
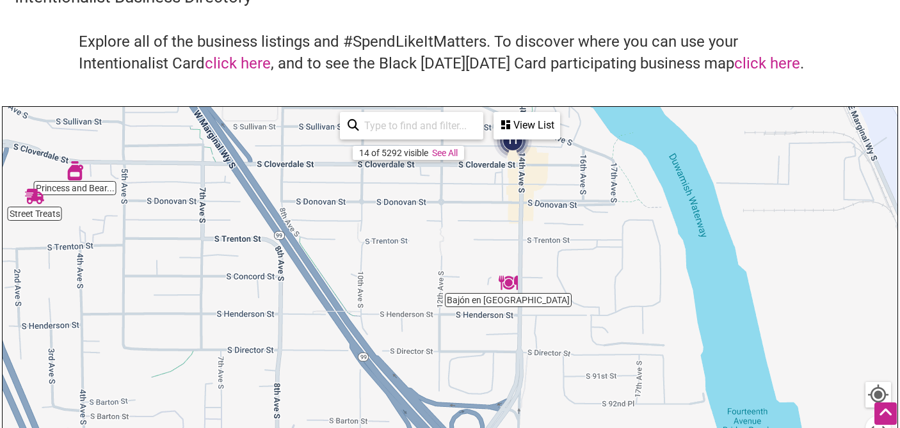
click at [511, 283] on img "Bajón en Seattle" at bounding box center [508, 282] width 19 height 19
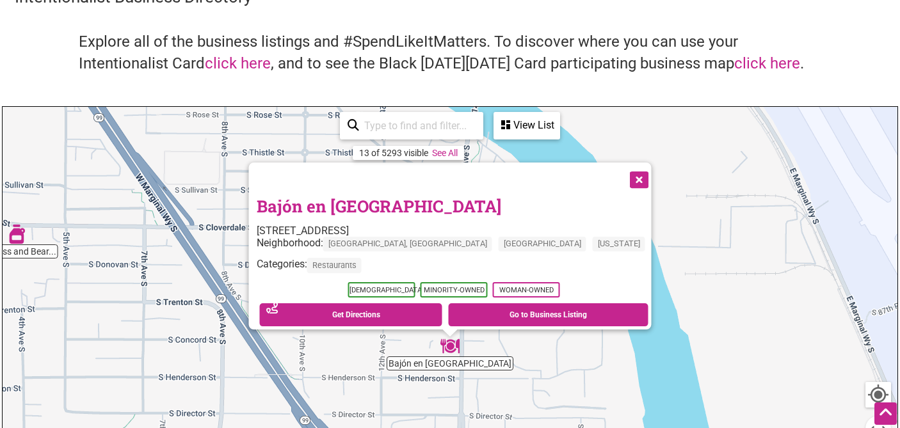
click at [622, 174] on button "Close" at bounding box center [638, 179] width 32 height 32
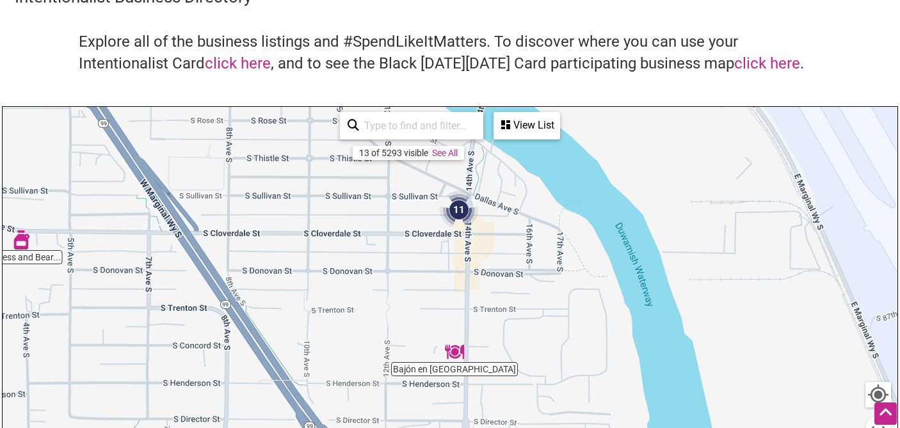
drag, startPoint x: 511, startPoint y: 216, endPoint x: 516, endPoint y: 223, distance: 8.3
click at [516, 223] on div "To navigate, press the arrow keys." at bounding box center [450, 356] width 895 height 498
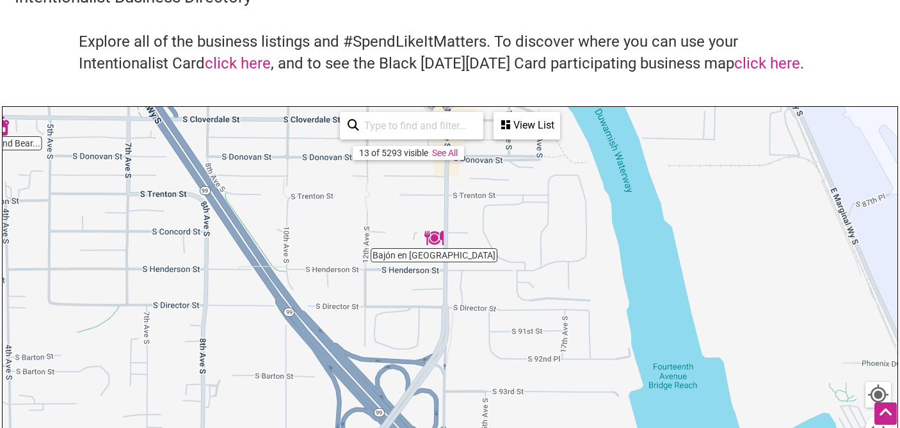
drag, startPoint x: 496, startPoint y: 310, endPoint x: 472, endPoint y: 188, distance: 125.1
click at [472, 188] on div "To navigate, press the arrow keys." at bounding box center [450, 356] width 895 height 498
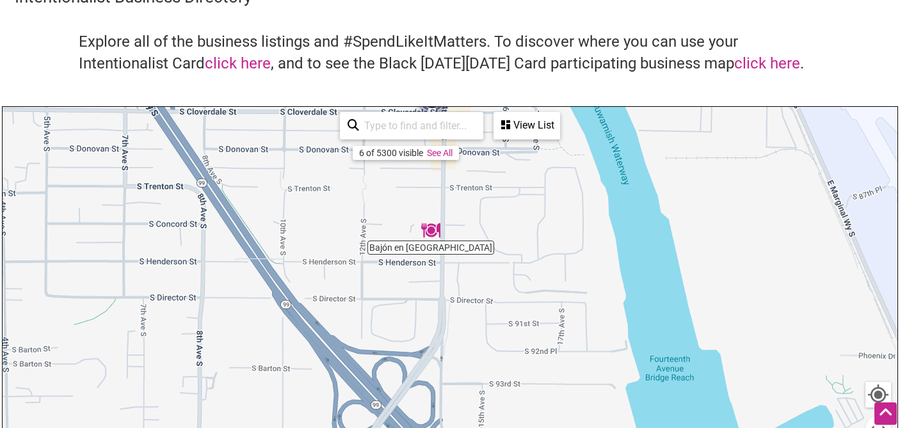
click at [428, 230] on img "Bajón en Seattle" at bounding box center [430, 230] width 19 height 19
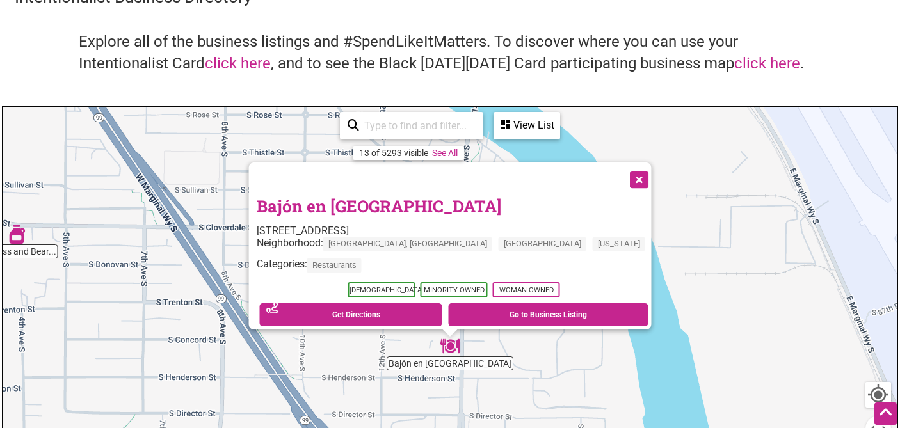
click at [622, 175] on button "Close" at bounding box center [638, 179] width 32 height 32
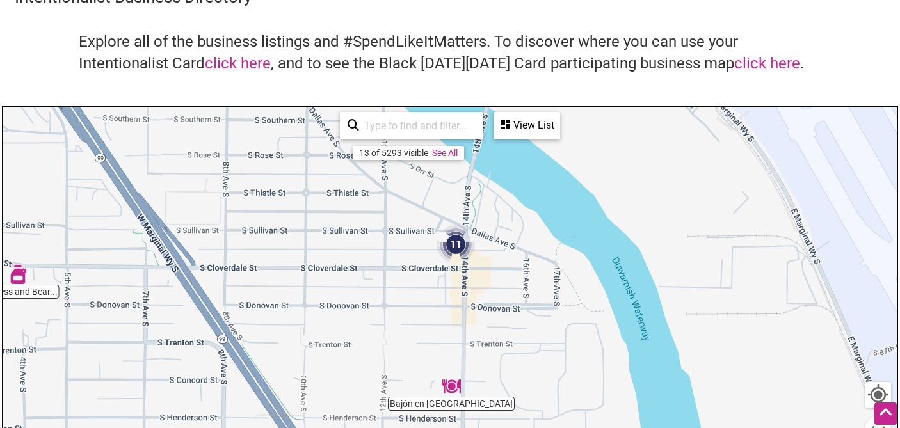
drag, startPoint x: 497, startPoint y: 213, endPoint x: 499, endPoint y: 260, distance: 47.4
click at [499, 259] on div "To navigate, press the arrow keys." at bounding box center [450, 356] width 895 height 498
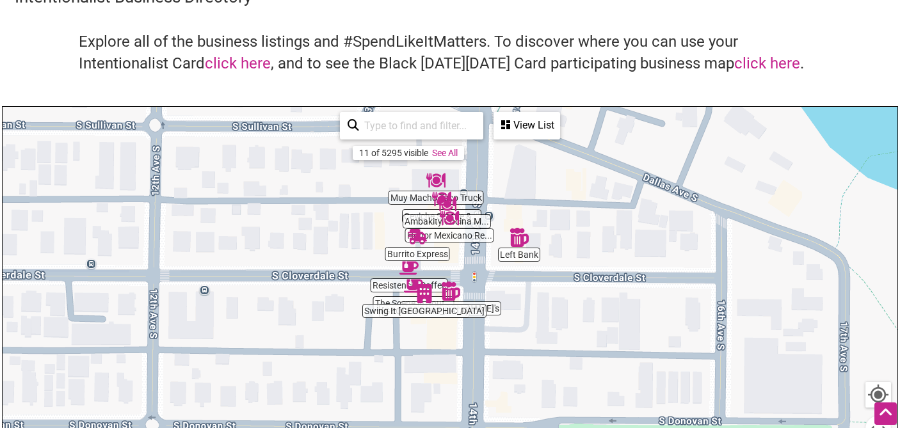
click at [516, 243] on img "Left Bank" at bounding box center [518, 237] width 19 height 19
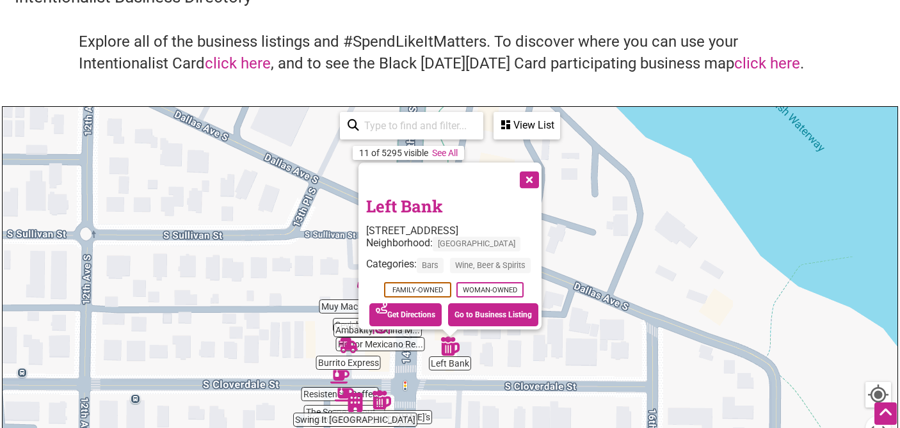
click at [536, 169] on button "Close" at bounding box center [528, 179] width 32 height 32
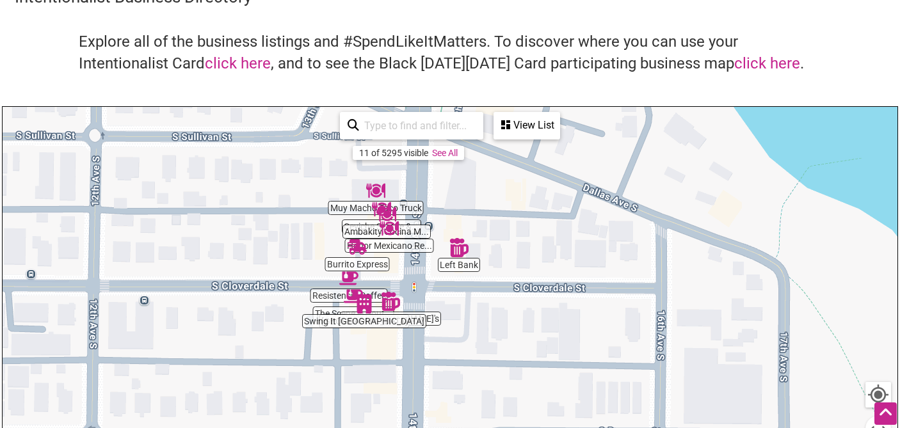
drag, startPoint x: 479, startPoint y: 281, endPoint x: 488, endPoint y: 180, distance: 100.9
click at [488, 180] on div "To navigate, press the arrow keys." at bounding box center [450, 356] width 895 height 498
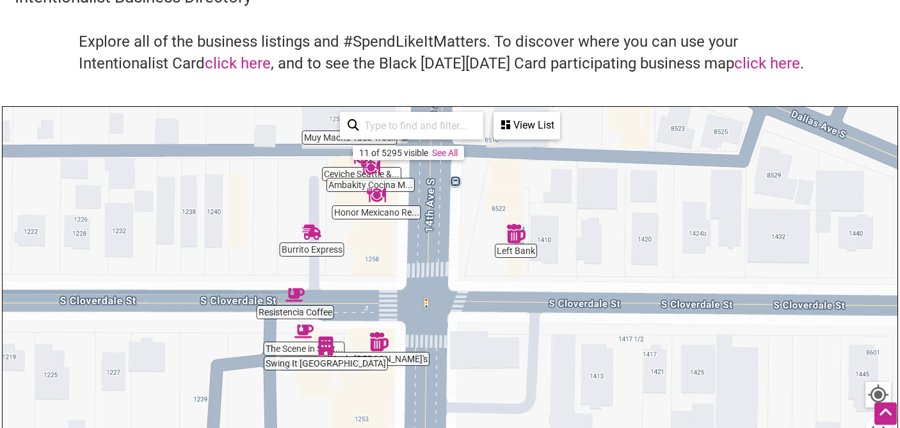
click at [378, 342] on img "Uncle Eddie's" at bounding box center [378, 341] width 19 height 19
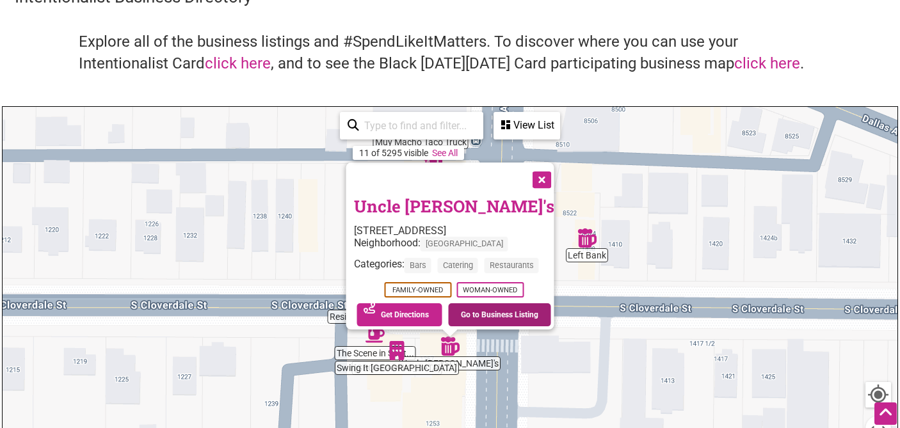
click at [490, 309] on link "Go to Business Listing" at bounding box center [499, 314] width 103 height 23
click at [667, 230] on div "To navigate, press the arrow keys. Uncle Eddie's 8601 14th Ave S, Seattle, WA 9…" at bounding box center [450, 356] width 895 height 498
click at [544, 171] on button "Close" at bounding box center [541, 179] width 32 height 32
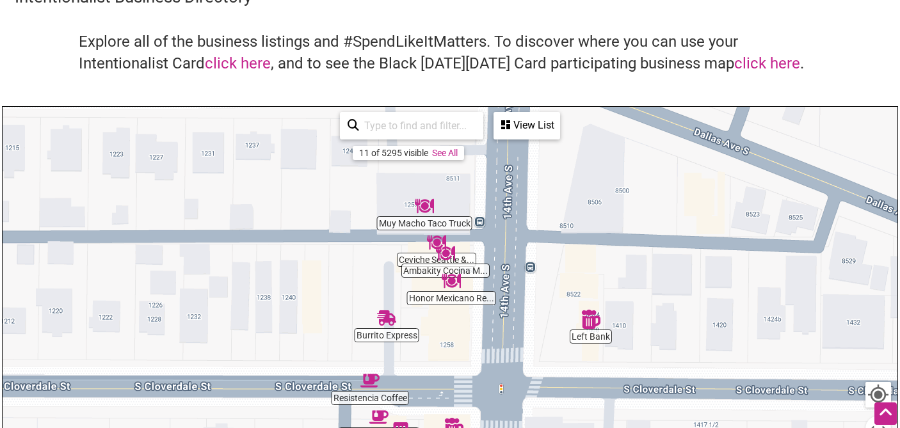
drag, startPoint x: 459, startPoint y: 250, endPoint x: 463, endPoint y: 334, distance: 83.9
click at [463, 334] on div "To navigate, press the arrow keys." at bounding box center [450, 356] width 895 height 498
click at [438, 239] on img "Ceviche Seattle & Cantina" at bounding box center [436, 243] width 19 height 19
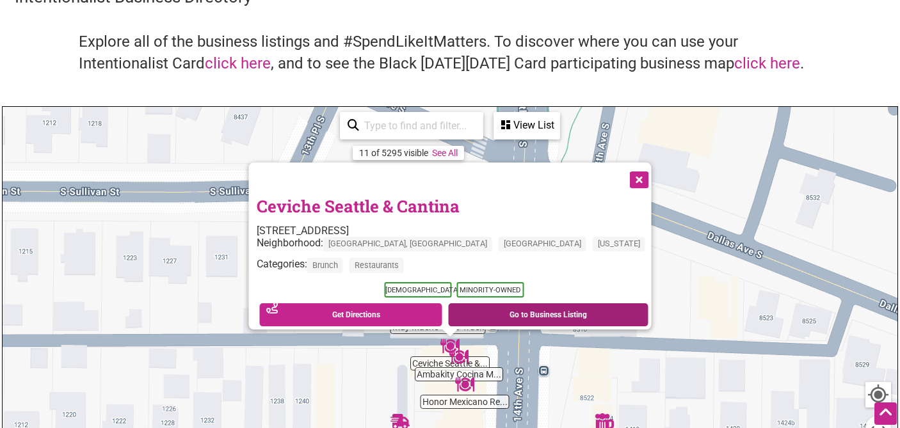
click at [477, 311] on link "Go to Business Listing" at bounding box center [548, 314] width 200 height 23
click at [622, 219] on div "To navigate, press the arrow keys. Ceviche Seattle & Cantina 8515 14th Ave S, S…" at bounding box center [450, 356] width 895 height 498
click at [622, 174] on button "Close" at bounding box center [638, 179] width 32 height 32
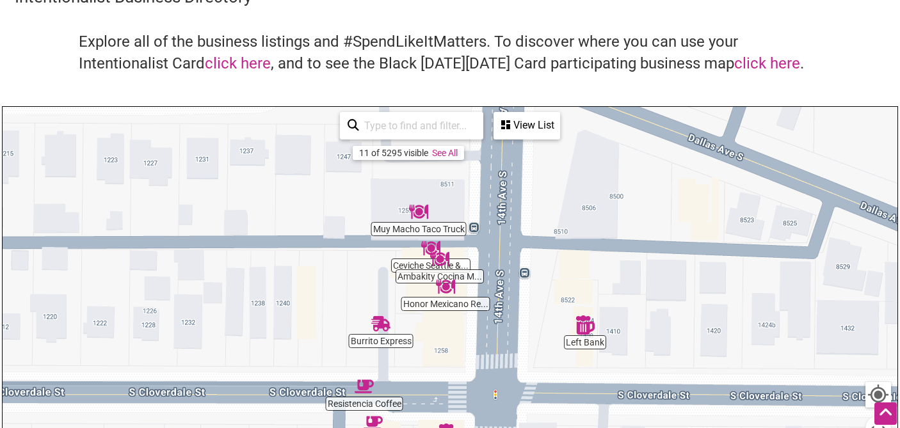
drag, startPoint x: 543, startPoint y: 307, endPoint x: 523, endPoint y: 206, distance: 102.3
click at [523, 206] on div "To navigate, press the arrow keys." at bounding box center [450, 356] width 895 height 498
click at [582, 321] on img "Left Bank" at bounding box center [584, 325] width 19 height 19
click at [582, 321] on div "To navigate, press the arrow keys." at bounding box center [450, 356] width 895 height 498
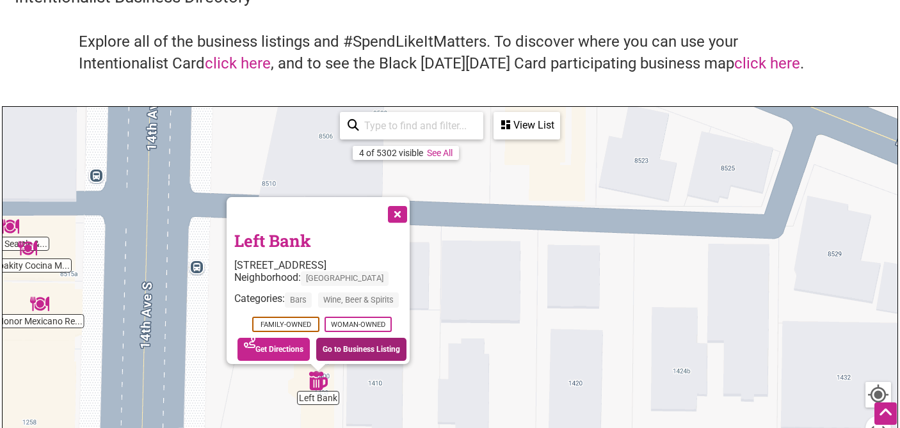
click at [356, 342] on link "Go to Business Listing" at bounding box center [361, 349] width 90 height 23
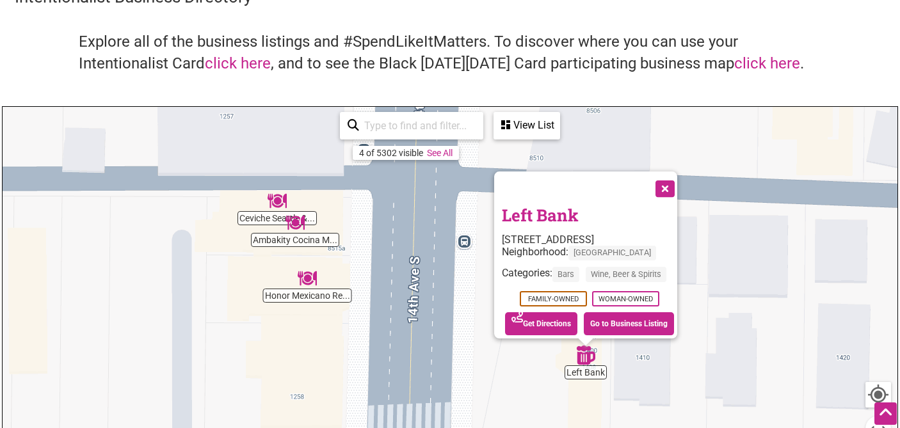
drag, startPoint x: 147, startPoint y: 212, endPoint x: 417, endPoint y: 186, distance: 270.6
click at [417, 186] on div "To navigate, press the arrow keys. Left Bank 8526 14th Ave S, Seattle, WA 98108…" at bounding box center [450, 356] width 895 height 498
click at [308, 283] on img "Honor Mexicano Restaurant" at bounding box center [307, 278] width 19 height 19
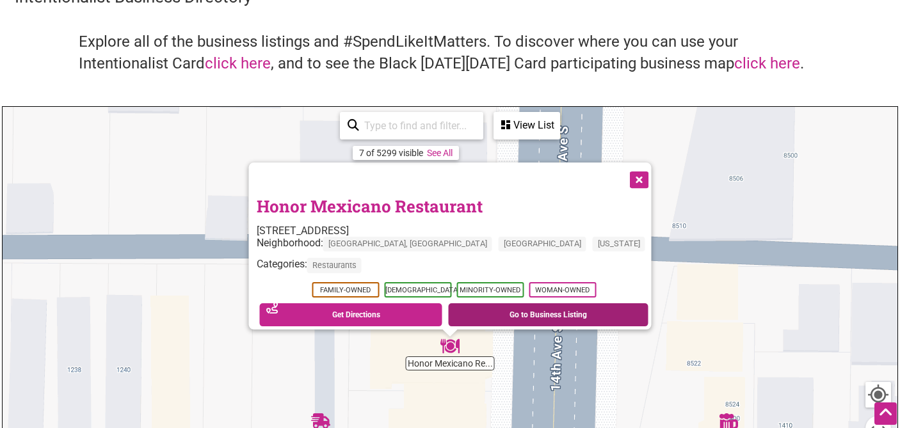
click at [507, 309] on link "Go to Business Listing" at bounding box center [548, 314] width 200 height 23
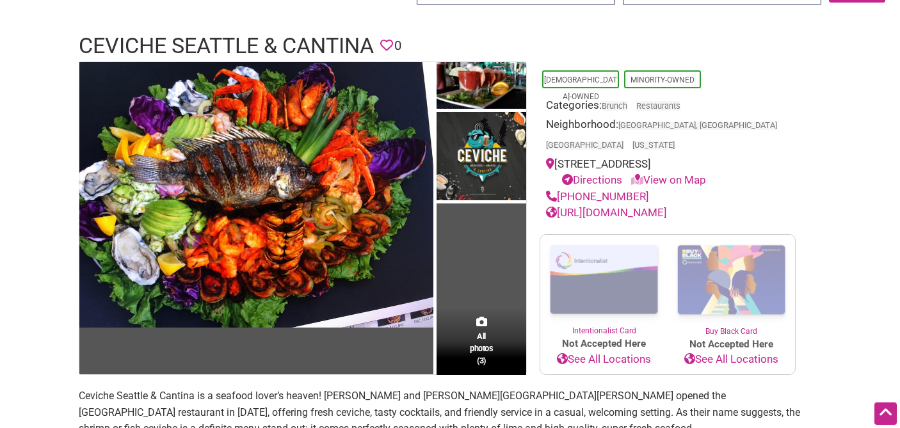
scroll to position [66, 0]
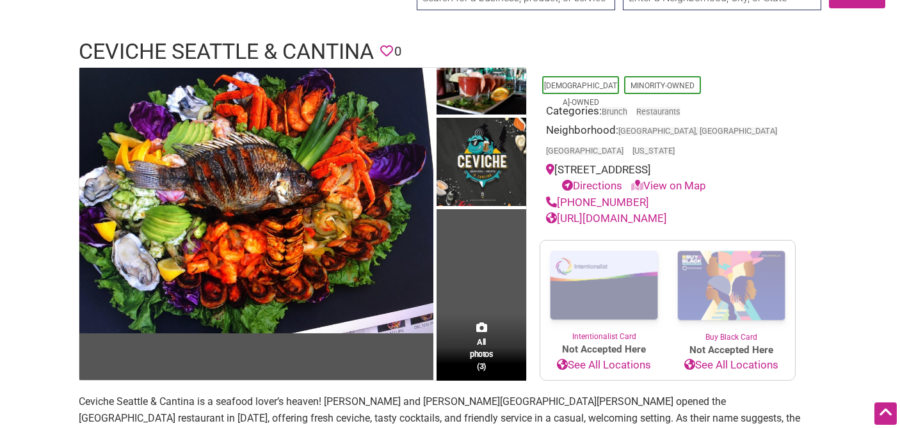
click at [641, 212] on link "[URL][DOMAIN_NAME]" at bounding box center [606, 218] width 121 height 13
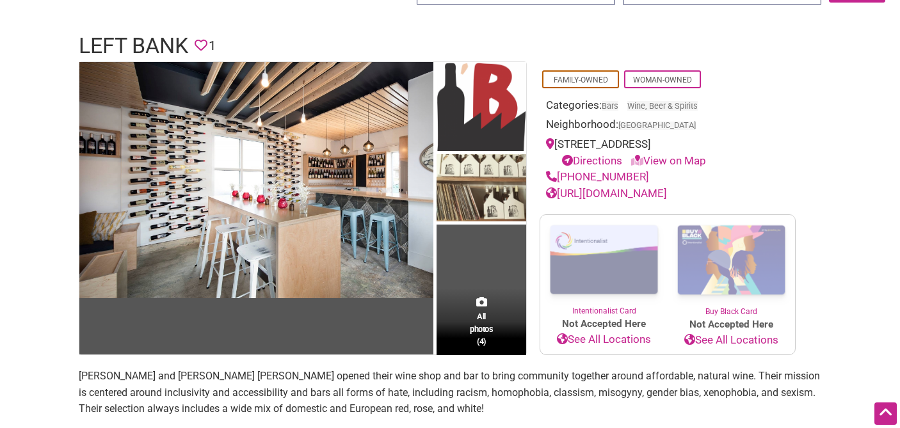
scroll to position [70, 0]
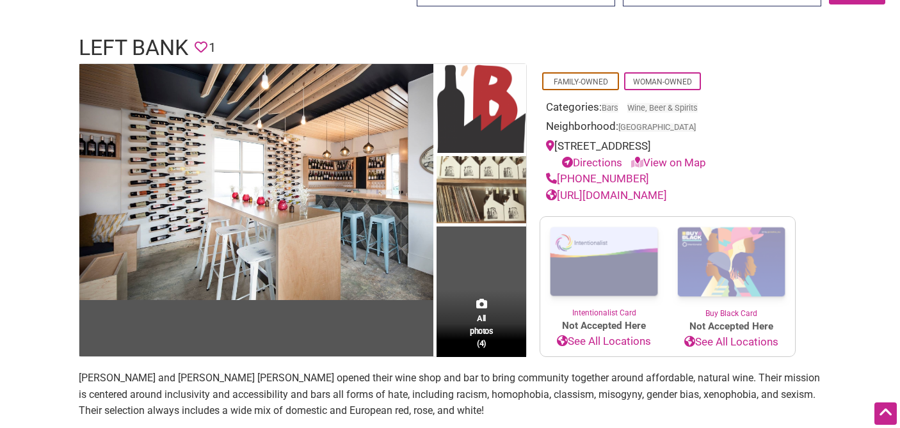
click at [667, 195] on link "[URL][DOMAIN_NAME]" at bounding box center [606, 195] width 121 height 13
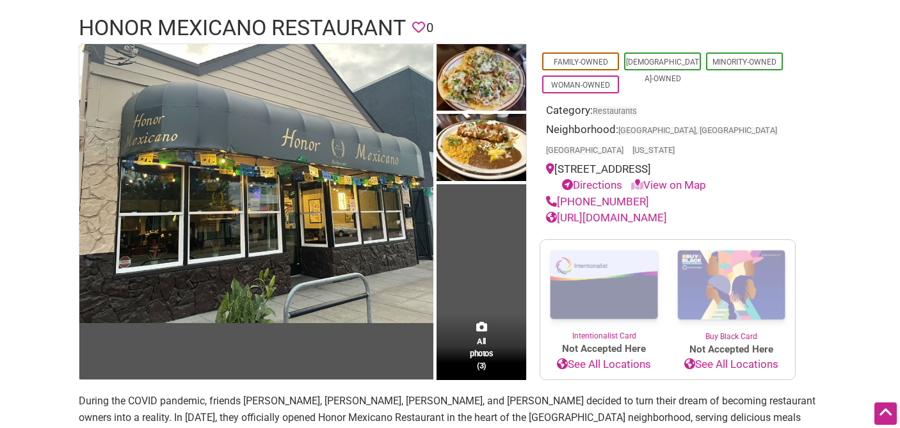
scroll to position [88, 0]
